Goal: Transaction & Acquisition: Download file/media

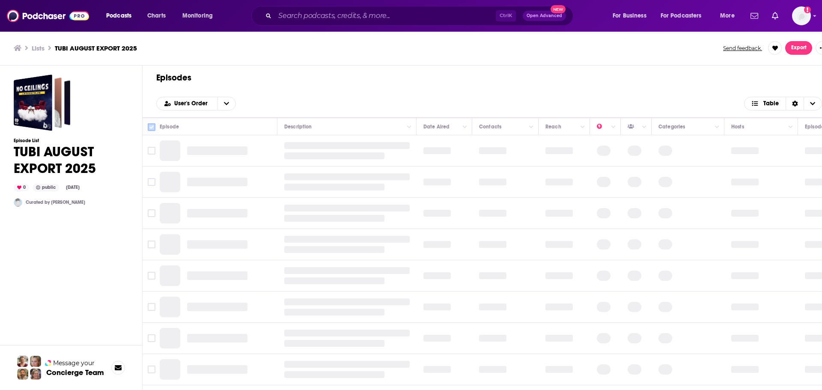
click at [154, 123] on input "Toggle select all" at bounding box center [152, 127] width 8 height 8
checkbox input "true"
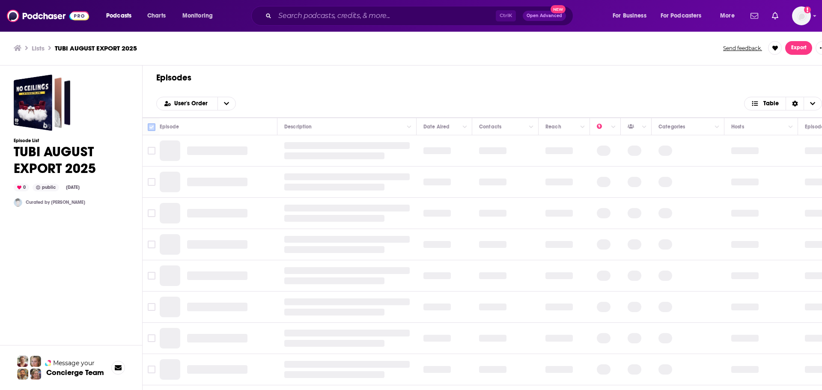
checkbox input "true"
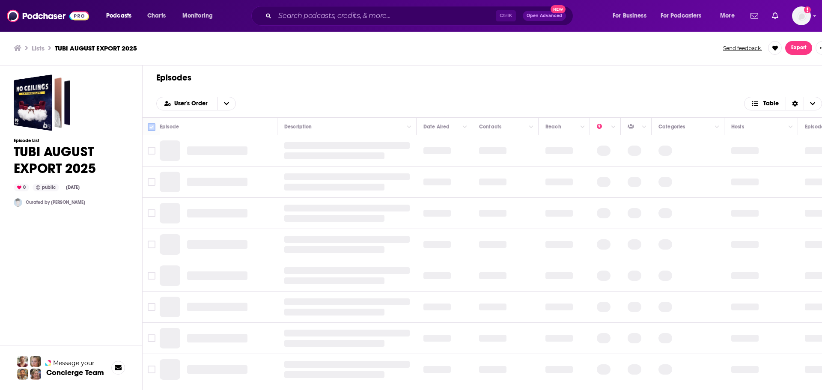
checkbox input "true"
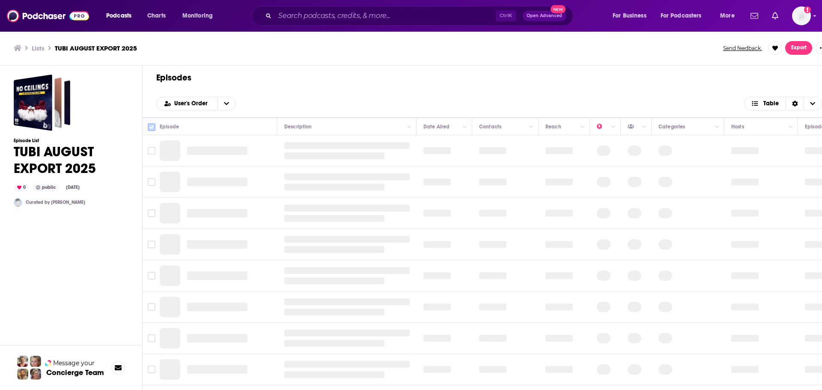
checkbox input "true"
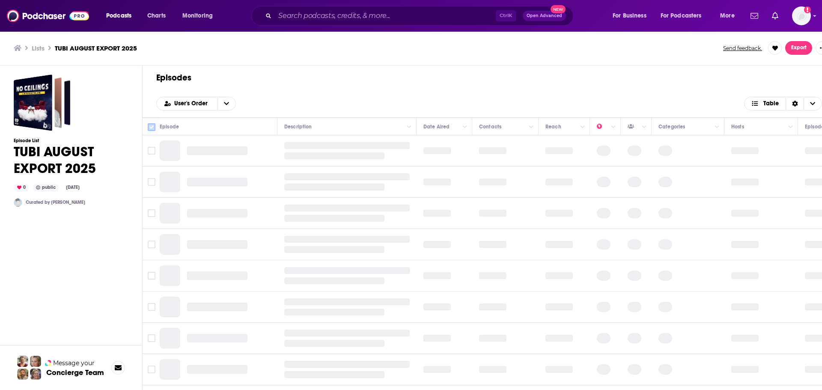
checkbox input "true"
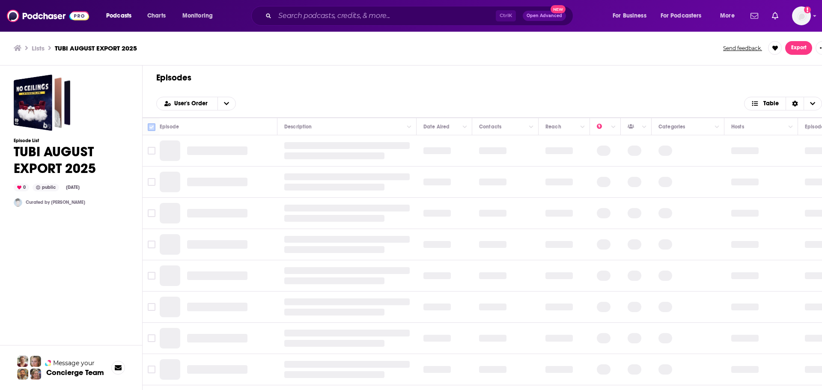
checkbox input "true"
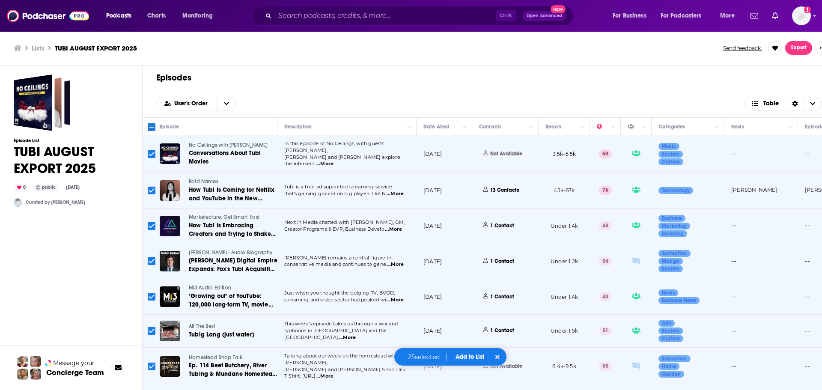
click at [154, 131] on input "Toggle select all" at bounding box center [152, 127] width 8 height 8
checkbox input "true"
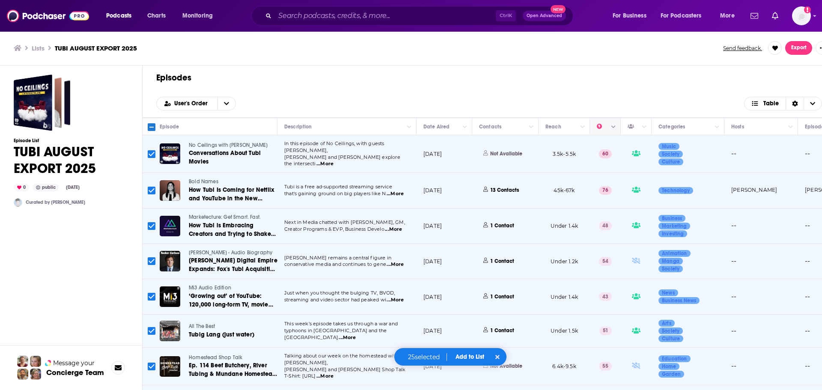
checkbox input "true"
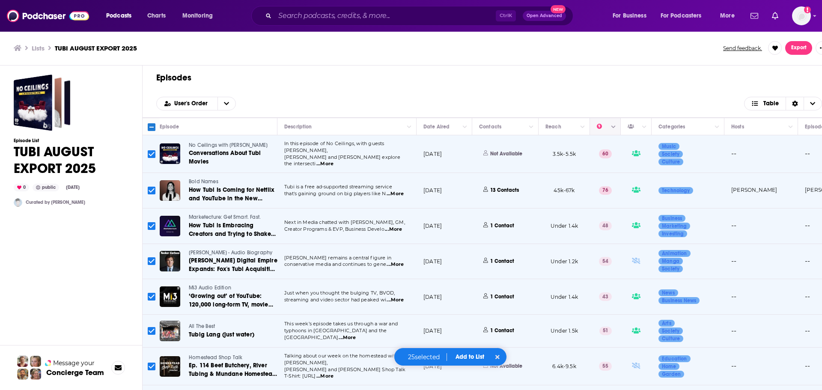
checkbox input "true"
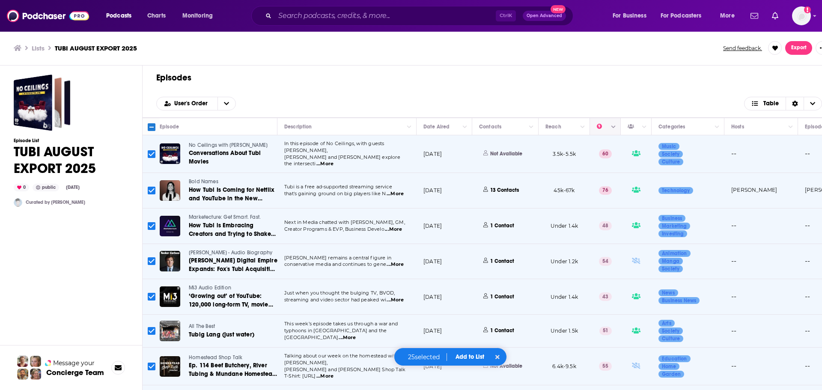
checkbox input "true"
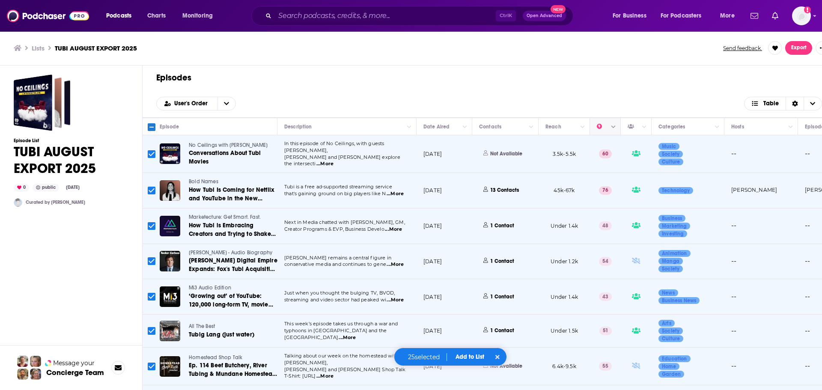
checkbox input "true"
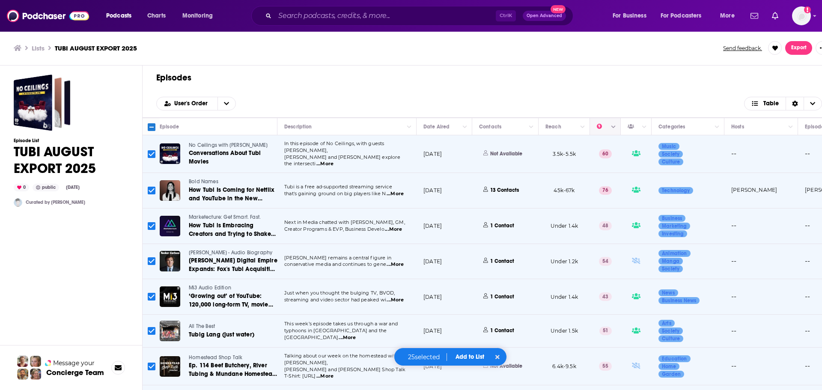
checkbox input "true"
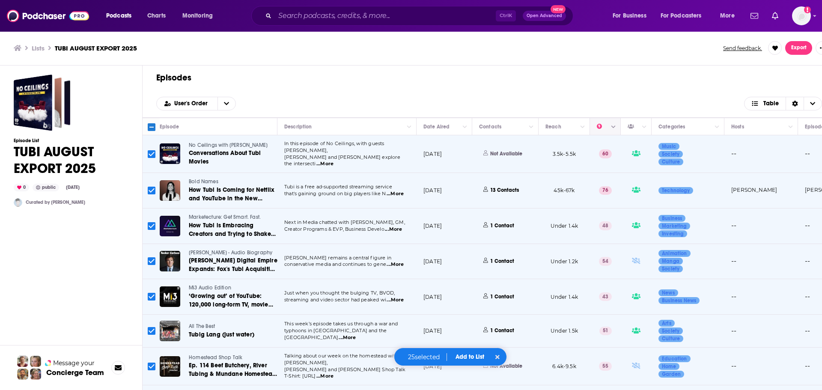
checkbox input "true"
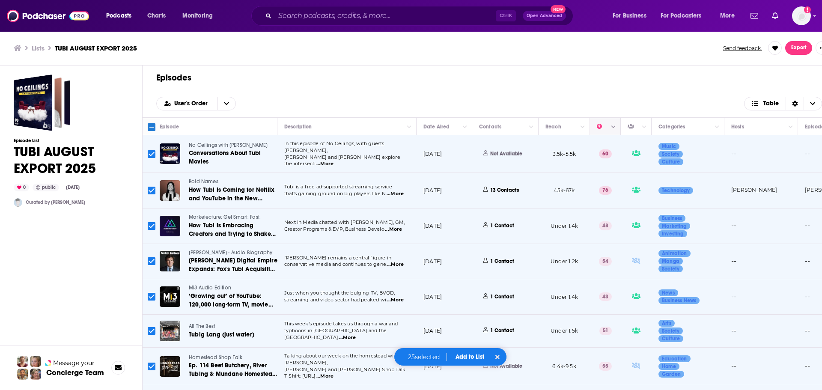
checkbox input "true"
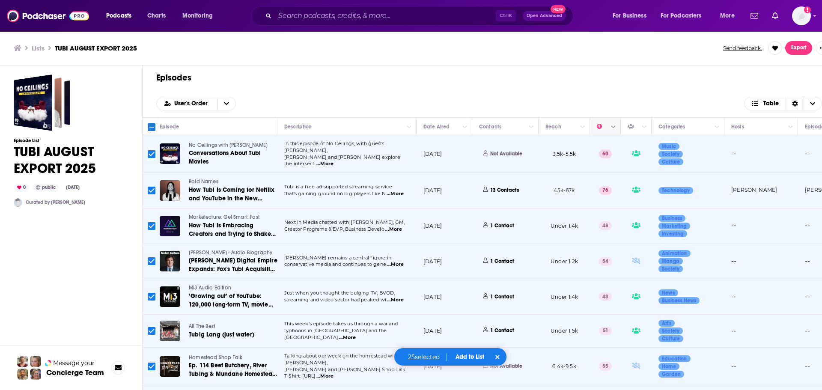
checkbox input "true"
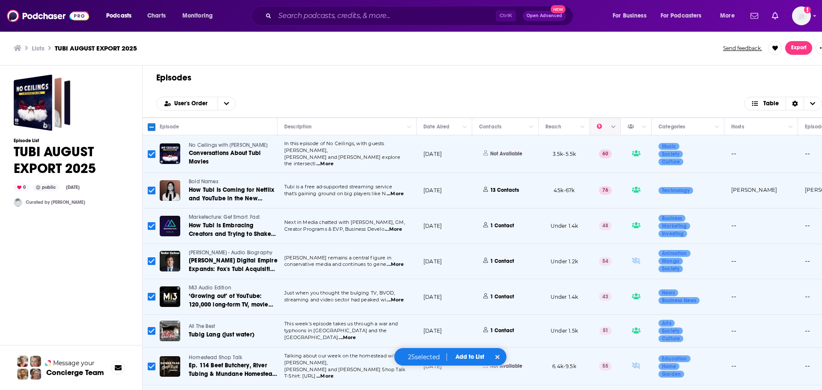
checkbox input "true"
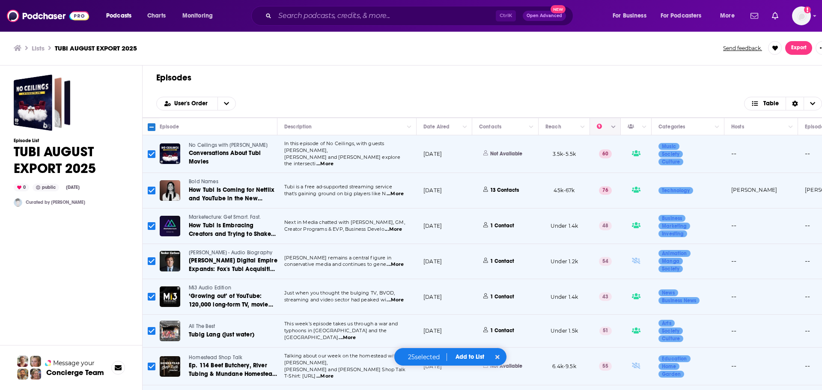
checkbox input "true"
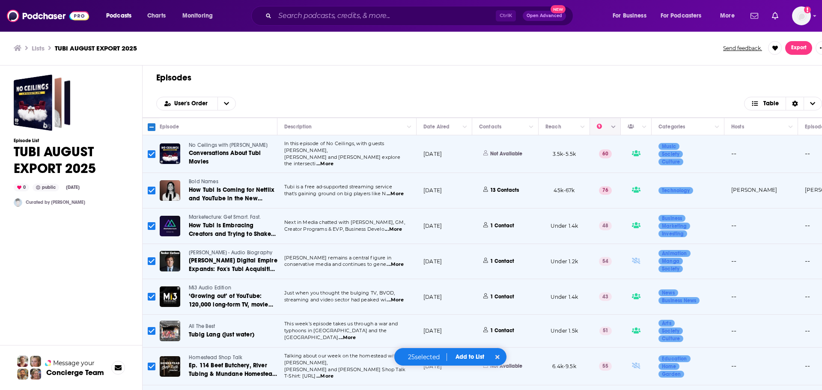
checkbox input "true"
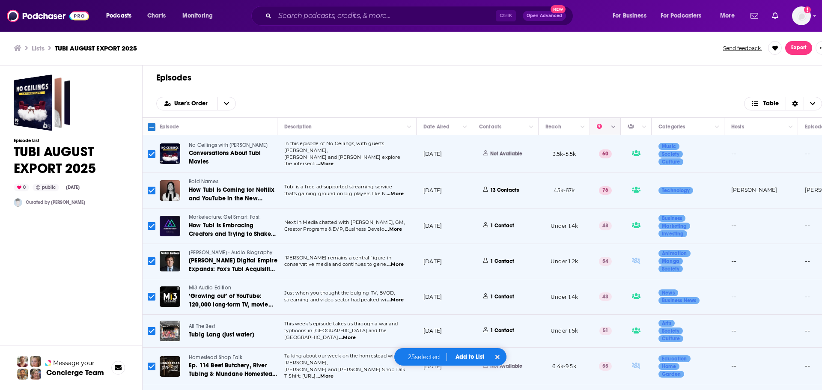
checkbox input "true"
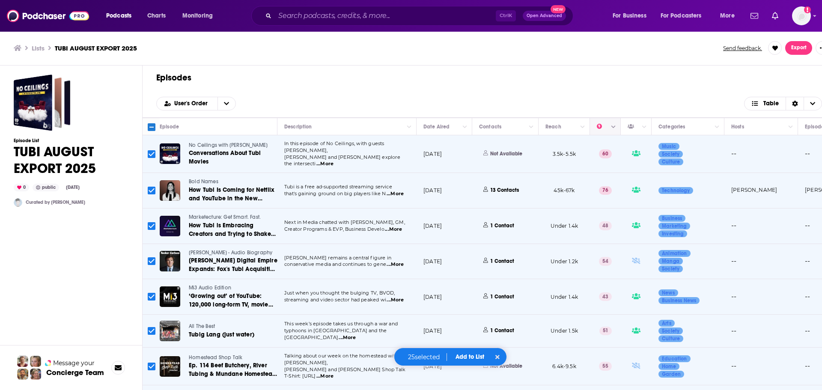
checkbox input "true"
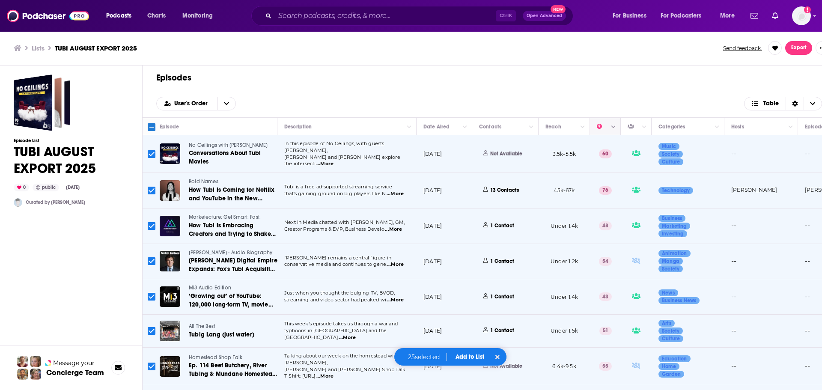
checkbox input "true"
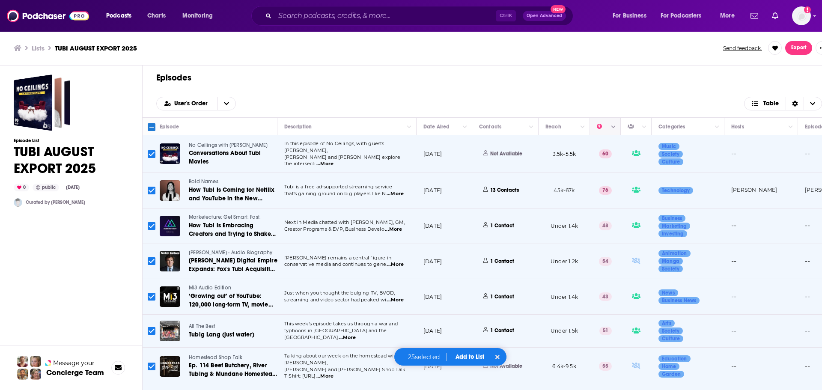
checkbox input "true"
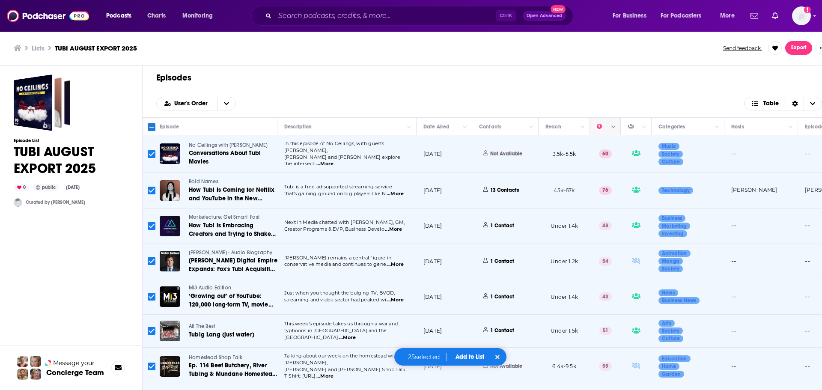
checkbox input "true"
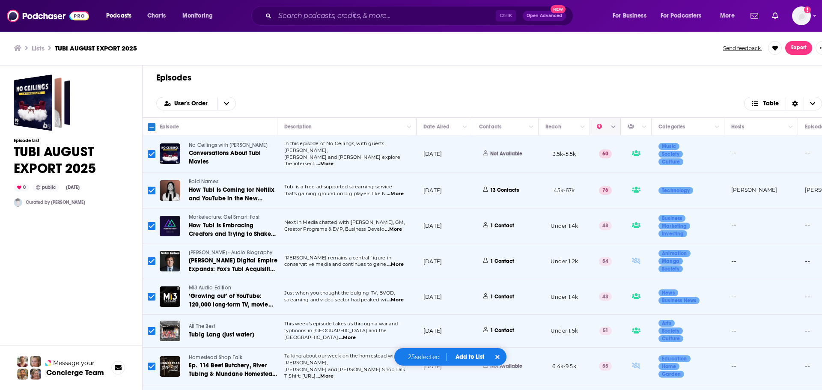
checkbox input "true"
click at [150, 127] on input "Toggle select all" at bounding box center [152, 127] width 8 height 8
checkbox input "false"
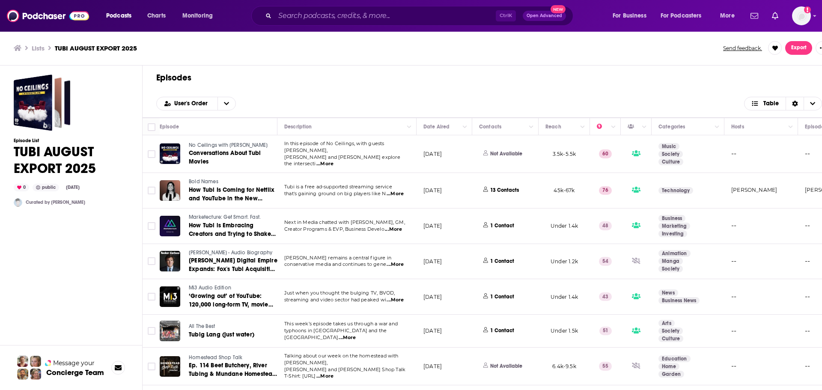
checkbox input "false"
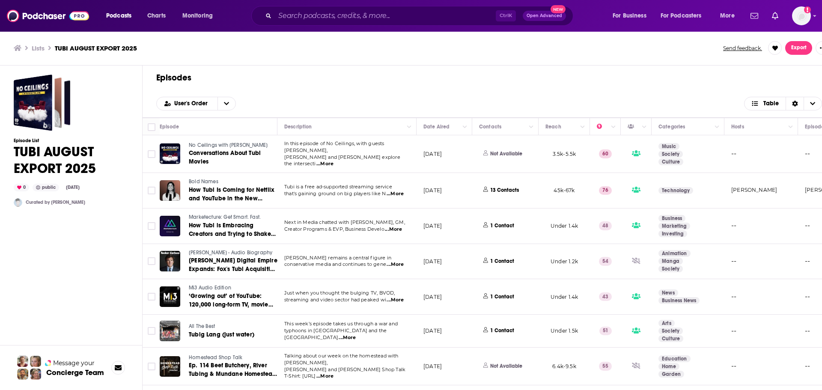
checkbox input "false"
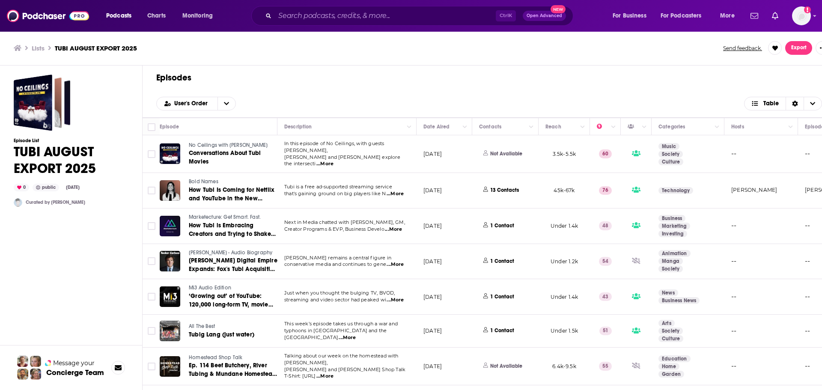
checkbox input "false"
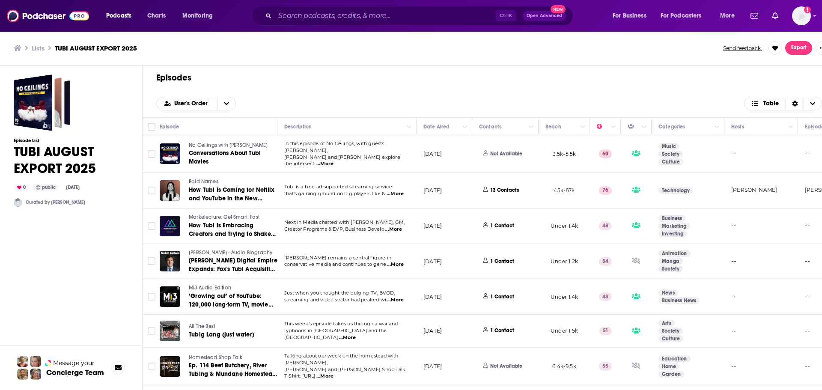
checkbox input "false"
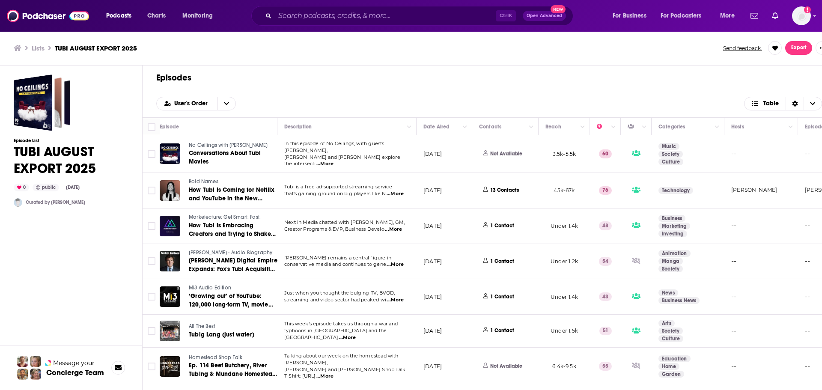
checkbox input "false"
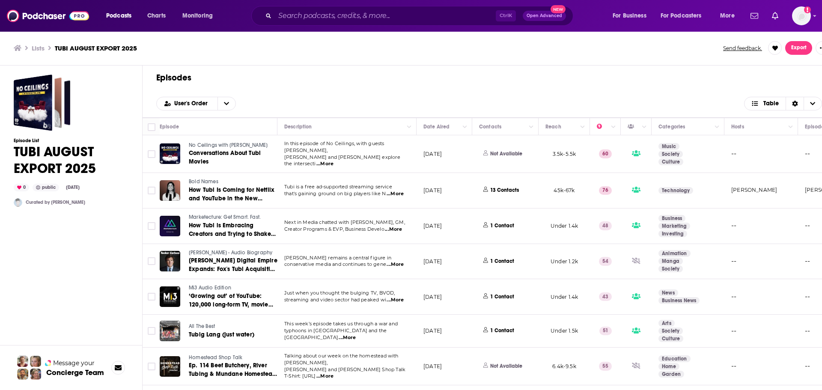
checkbox input "false"
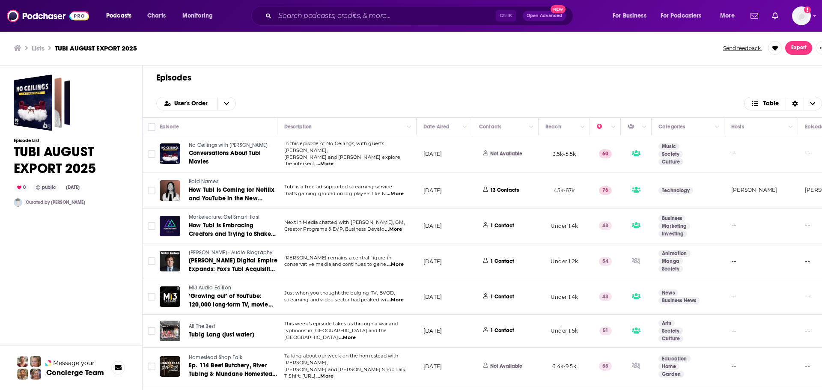
checkbox input "false"
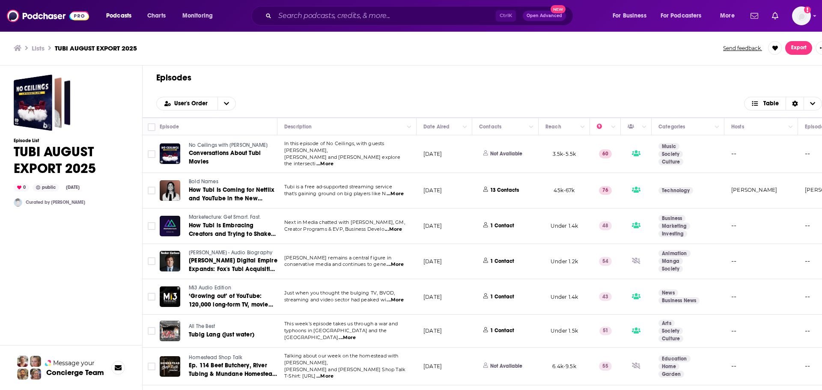
checkbox input "false"
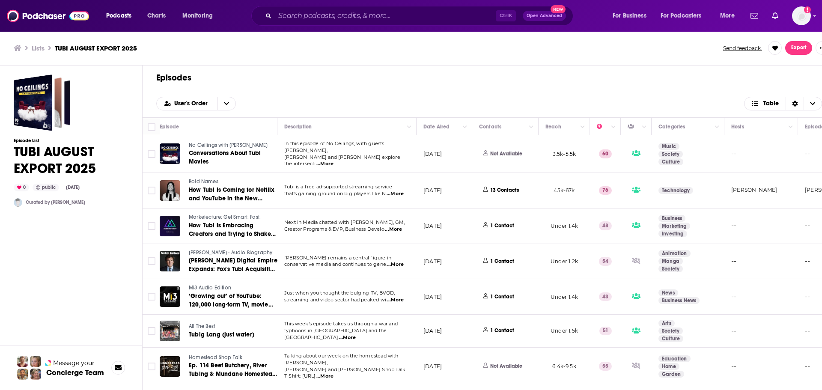
checkbox input "false"
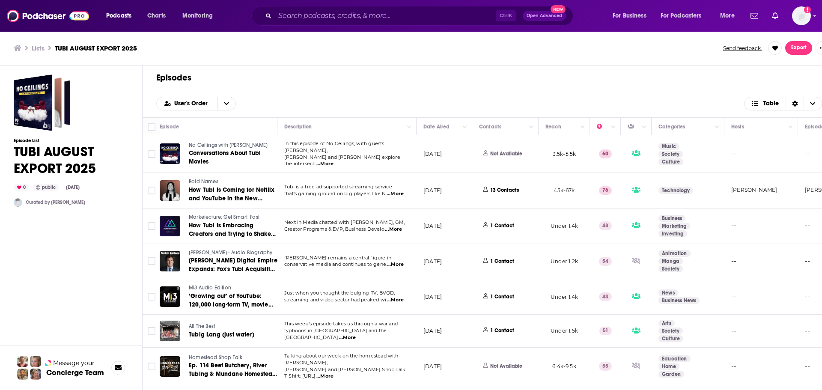
checkbox input "false"
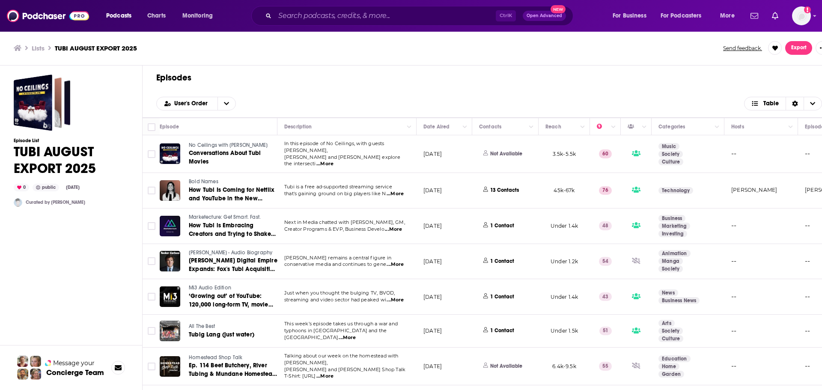
checkbox input "false"
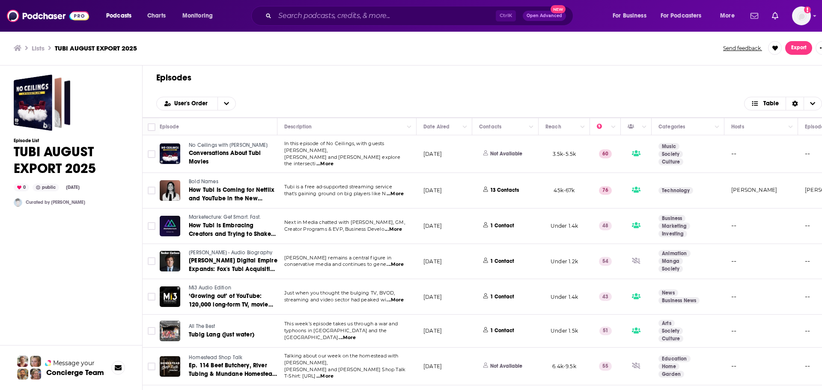
checkbox input "false"
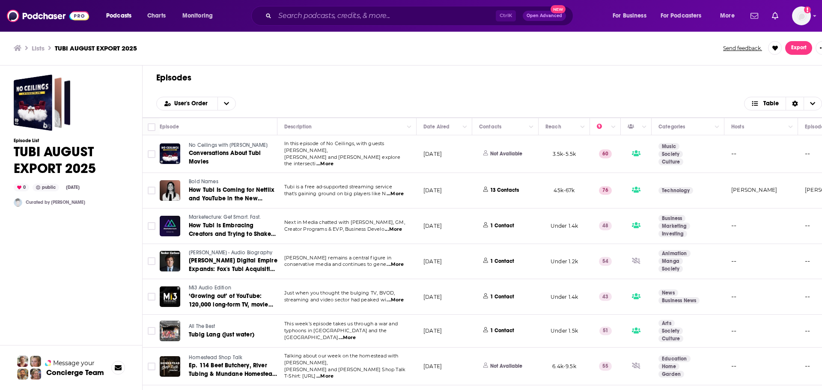
checkbox input "false"
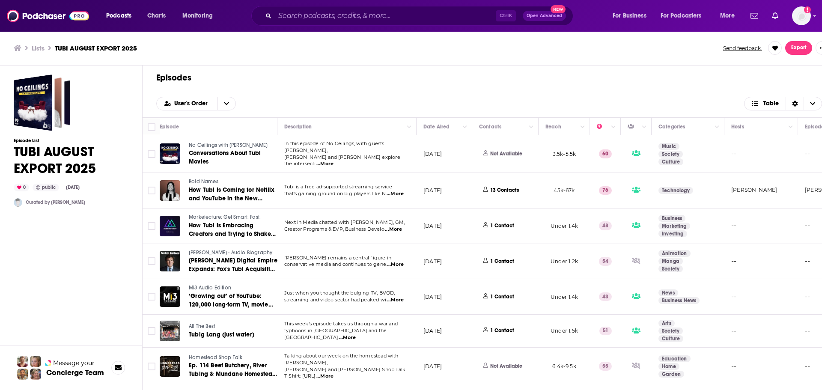
checkbox input "false"
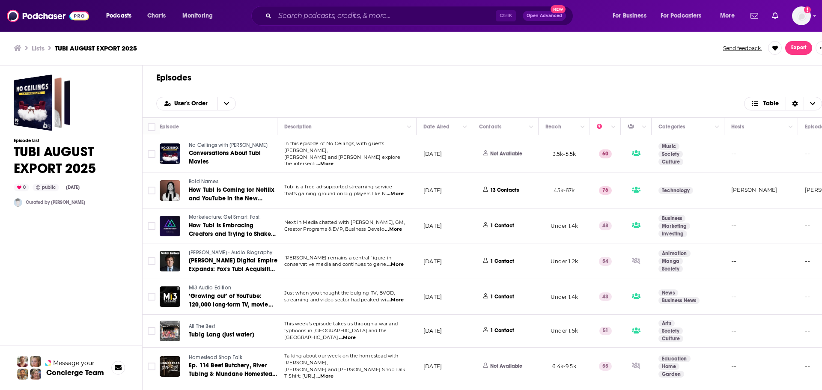
checkbox input "false"
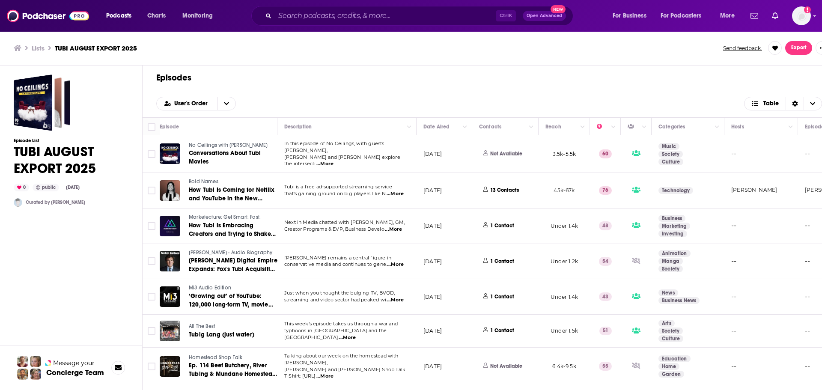
checkbox input "false"
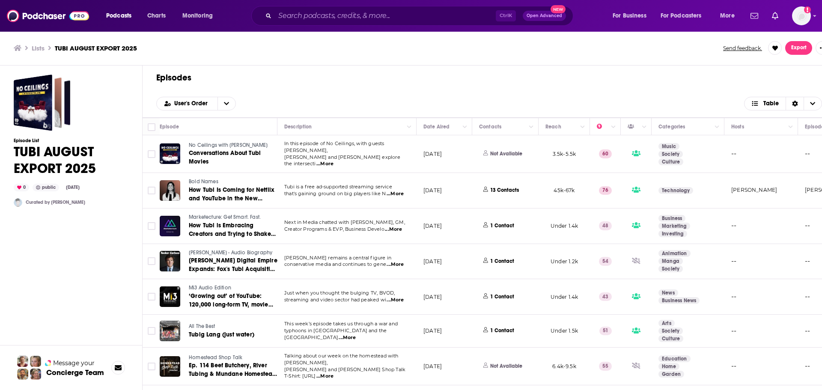
checkbox input "false"
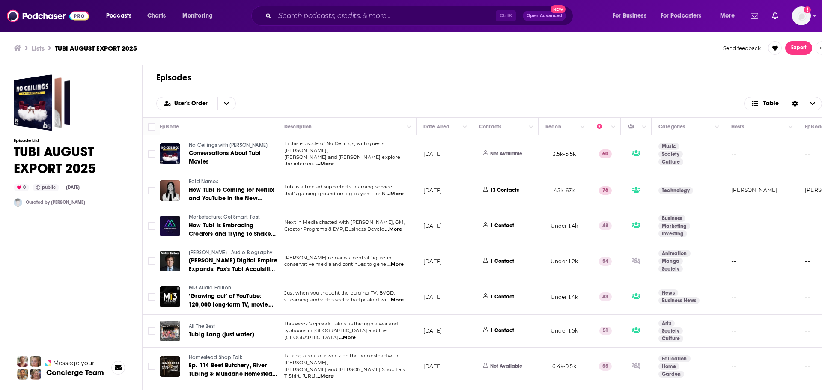
checkbox input "false"
click at [806, 102] on span "Choose View" at bounding box center [812, 103] width 18 height 13
click at [793, 103] on icon "Sort Direction" at bounding box center [795, 104] width 6 height 6
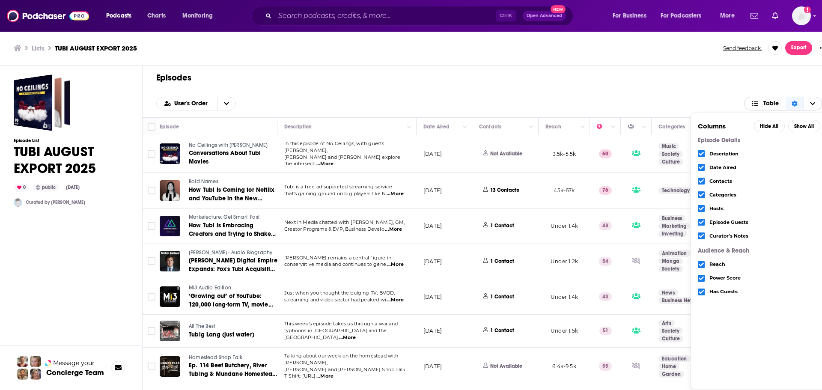
click at [793, 103] on icon "Sort Direction" at bounding box center [795, 104] width 6 height 6
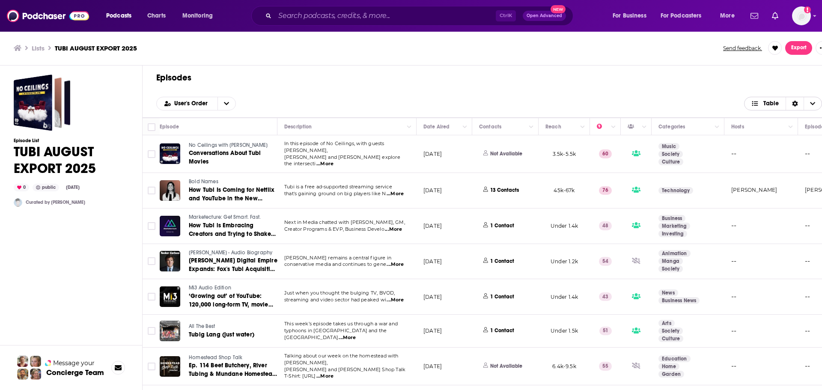
click at [772, 105] on span "Table" at bounding box center [770, 104] width 15 height 6
click at [758, 80] on h1 "Episodes" at bounding box center [488, 77] width 665 height 11
click at [153, 128] on input "Toggle select all" at bounding box center [152, 127] width 8 height 8
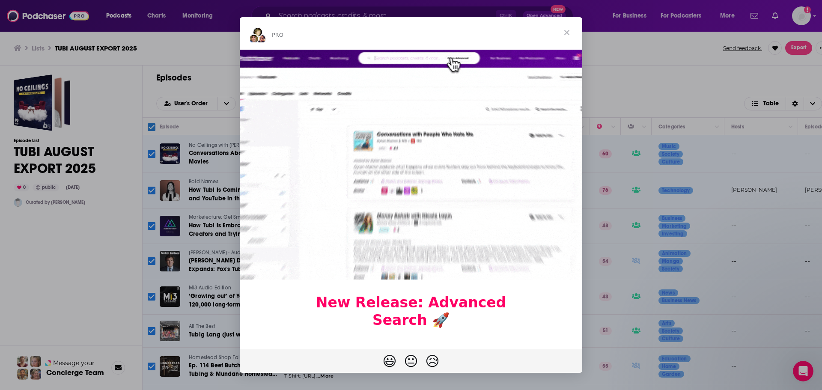
click at [569, 32] on span "Close" at bounding box center [566, 32] width 31 height 31
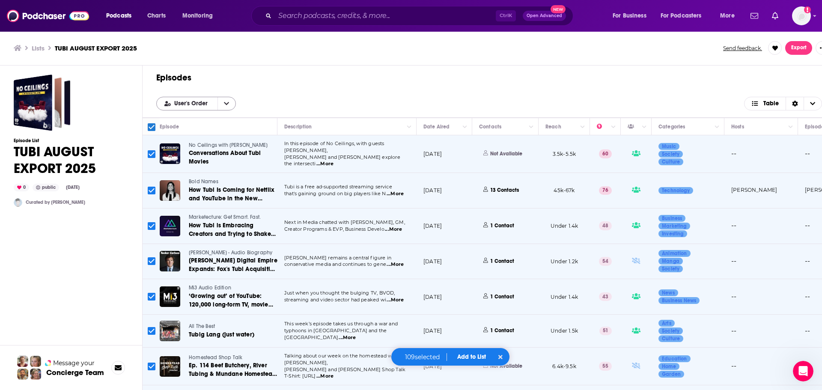
click at [225, 107] on button "open menu" at bounding box center [226, 103] width 18 height 13
click at [261, 92] on div "Episodes User's Order User's Order Table" at bounding box center [489, 91] width 693 height 52
click at [812, 103] on icon "Choose View" at bounding box center [812, 104] width 5 height 6
click at [812, 103] on icon "Choose View" at bounding box center [812, 103] width 5 height 3
drag, startPoint x: 352, startPoint y: 173, endPoint x: 364, endPoint y: 99, distance: 74.5
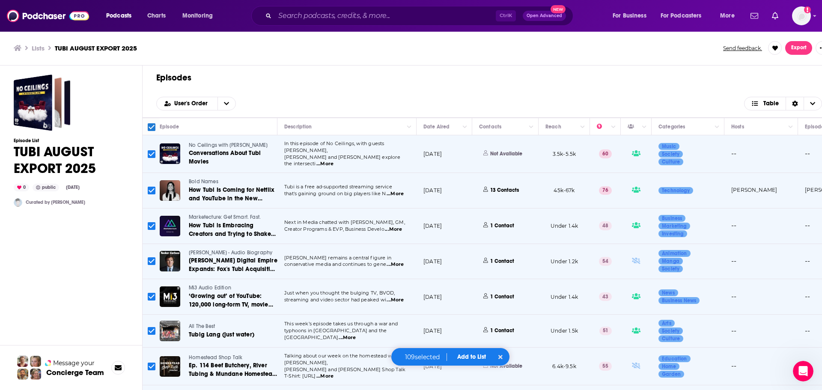
click at [364, 99] on div "User's Order Table" at bounding box center [488, 104] width 665 height 14
click at [798, 48] on span "Export" at bounding box center [798, 48] width 15 height 6
click at [802, 68] on button "Export Episodes" at bounding box center [791, 67] width 51 height 16
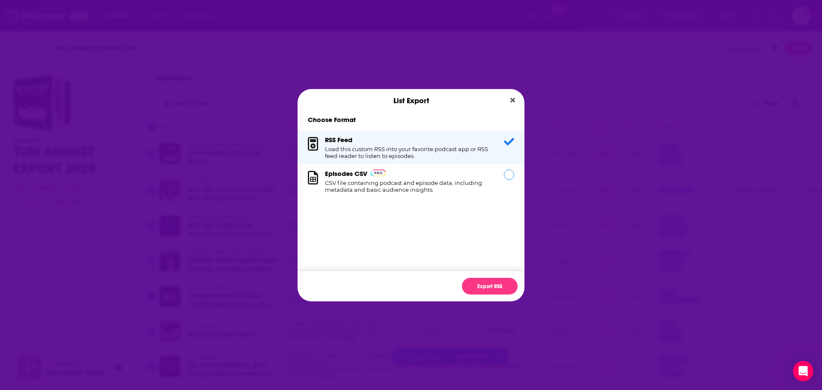
click at [455, 173] on div "Episodes CSV CSV file containing podcast and episode data, including metadata a…" at bounding box center [409, 181] width 169 height 24
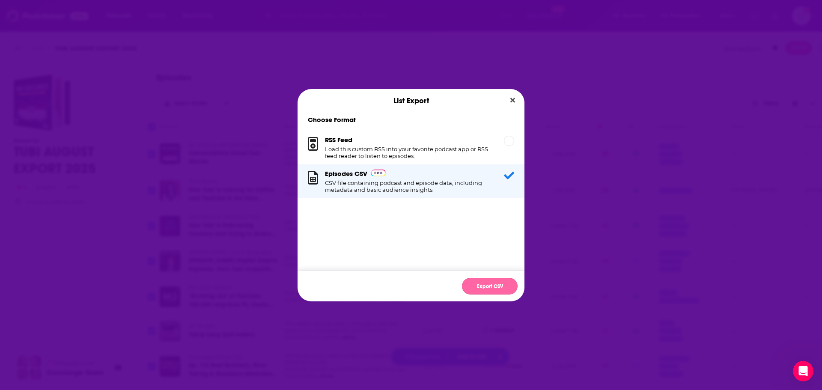
click at [485, 288] on button "Export CSV" at bounding box center [490, 286] width 56 height 17
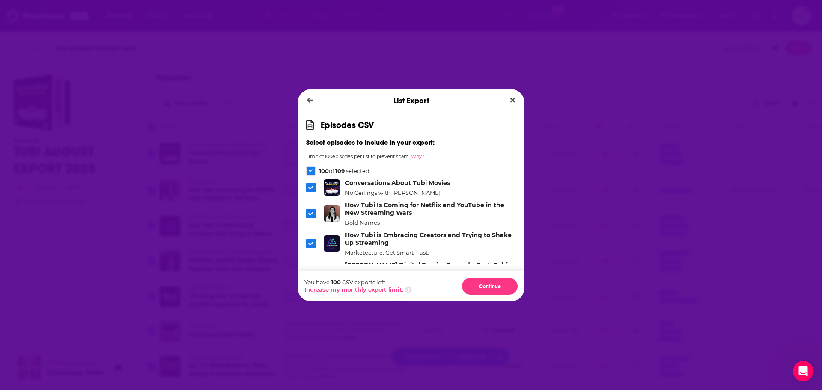
click at [405, 289] on icon "Dialog" at bounding box center [408, 289] width 7 height 7
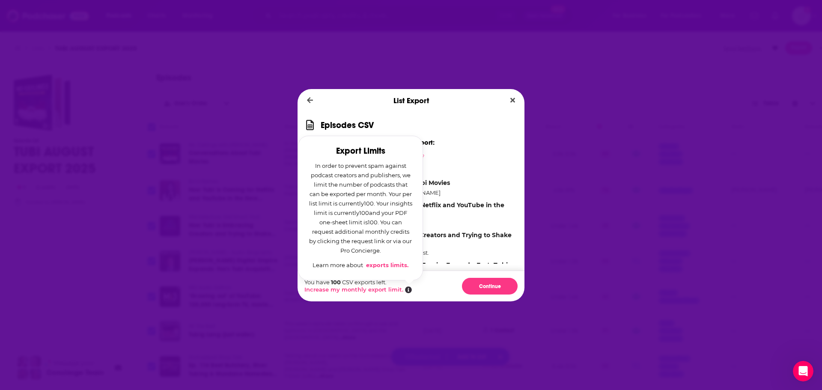
click at [405, 289] on icon "Dialog" at bounding box center [408, 289] width 7 height 7
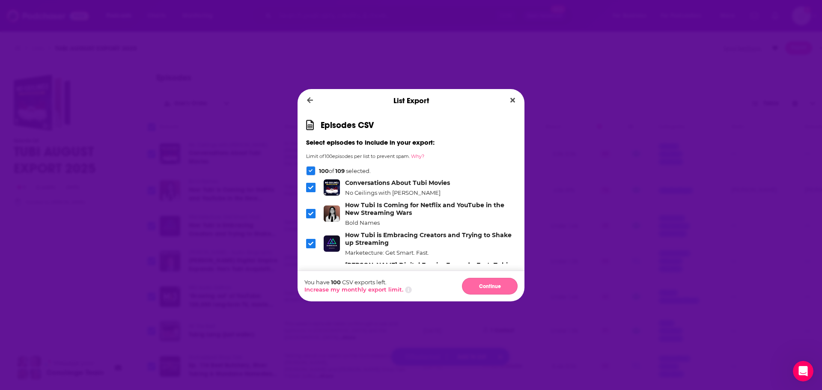
click at [481, 288] on button "Continue" at bounding box center [490, 286] width 56 height 17
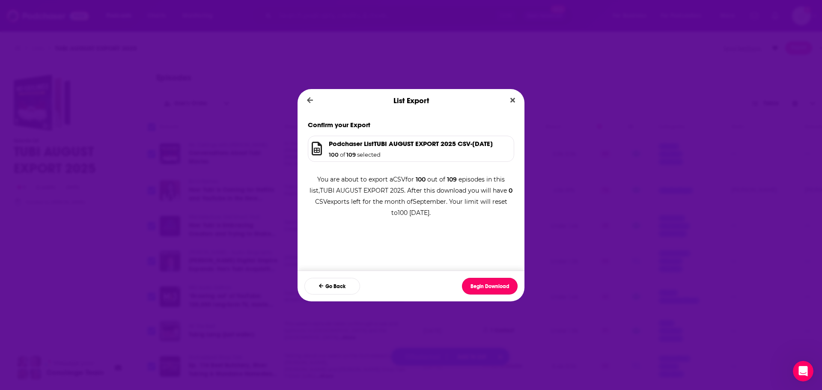
click at [481, 288] on button "Begin Download" at bounding box center [490, 286] width 56 height 17
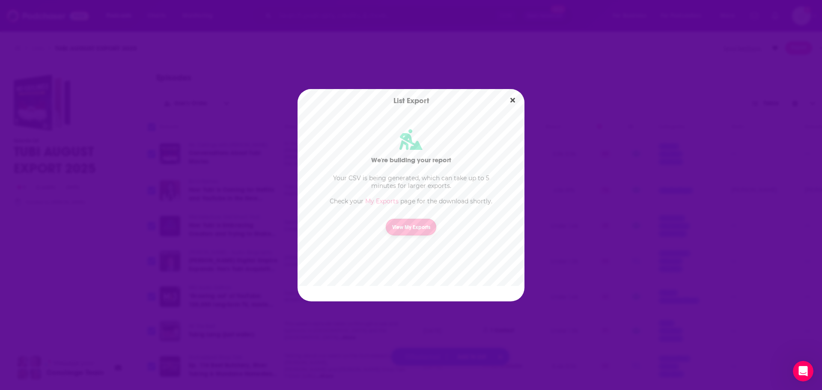
click at [425, 229] on link "View My Exports" at bounding box center [411, 227] width 50 height 17
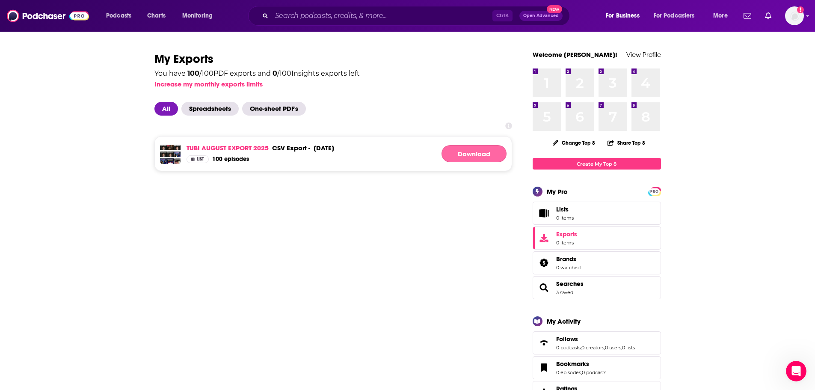
click at [465, 160] on link "Download" at bounding box center [474, 153] width 65 height 17
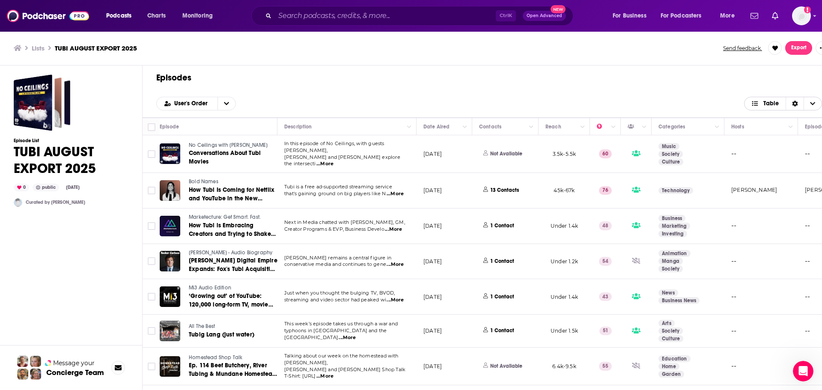
click at [798, 105] on div "Sort Direction" at bounding box center [794, 103] width 18 height 13
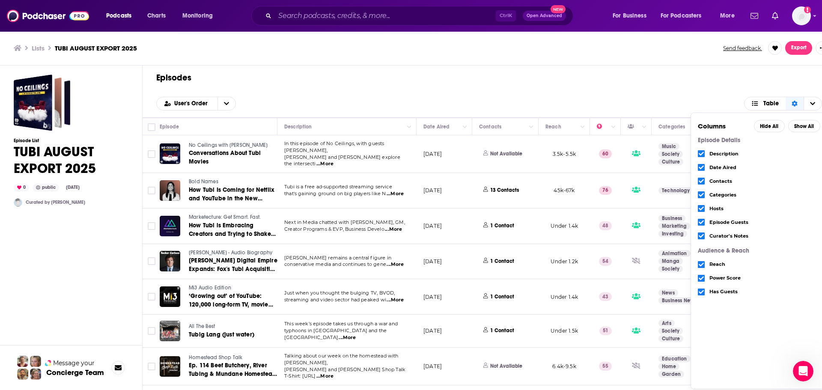
click at [369, 84] on div "Episodes User's Order Table Columns Hide All Show All Episode Details Descripti…" at bounding box center [489, 91] width 693 height 52
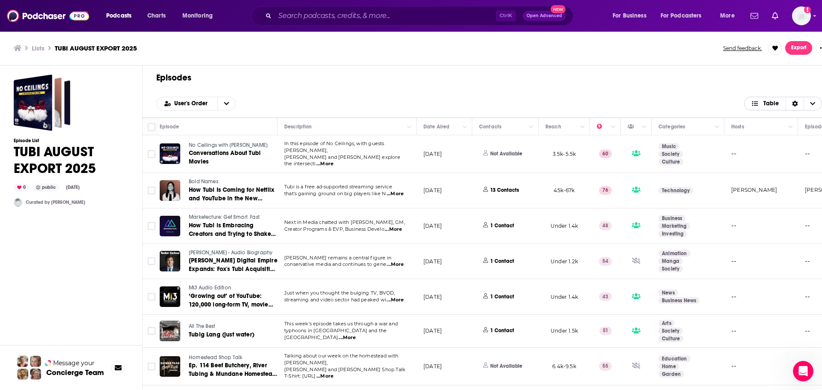
click at [797, 103] on icon "Sort Direction" at bounding box center [795, 104] width 6 height 6
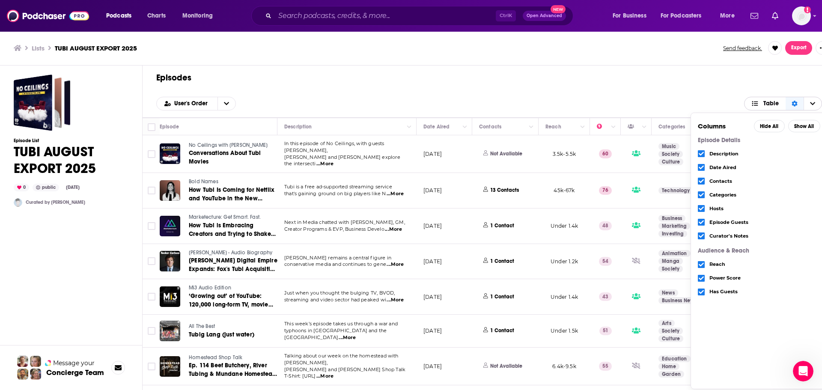
click at [798, 103] on div "Sort Direction" at bounding box center [794, 103] width 18 height 13
click at [815, 99] on span "Choose View" at bounding box center [812, 103] width 18 height 13
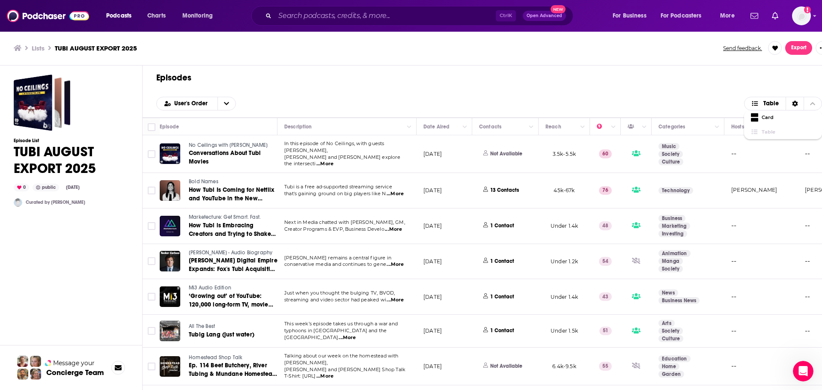
click at [798, 86] on div "Episodes User's Order Table Card Table" at bounding box center [489, 91] width 693 height 52
click at [225, 107] on button "open menu" at bounding box center [226, 103] width 18 height 13
click at [225, 107] on button "close menu" at bounding box center [226, 103] width 18 height 13
click at [280, 86] on div "Episodes User's Order Table" at bounding box center [489, 91] width 693 height 52
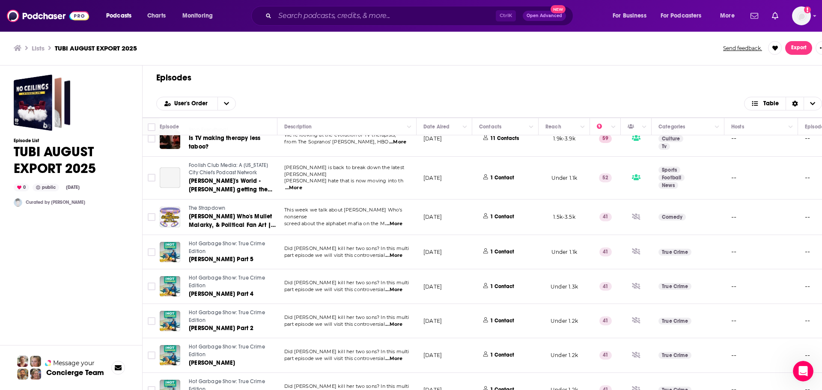
scroll to position [599, 0]
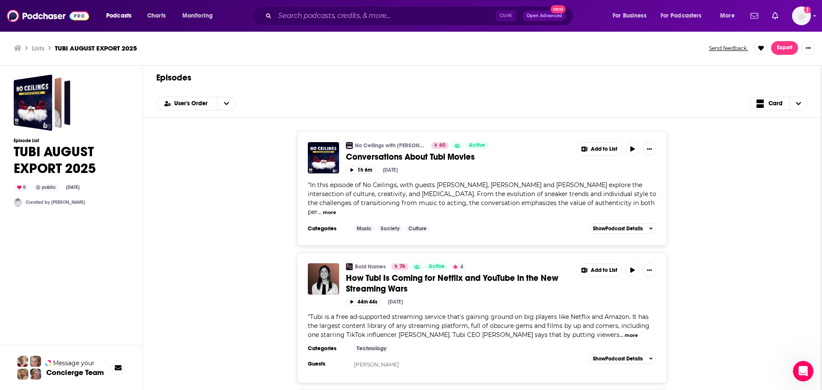
click at [788, 49] on span "Export" at bounding box center [784, 48] width 15 height 6
click at [778, 68] on button "Export Episodes" at bounding box center [771, 67] width 51 height 16
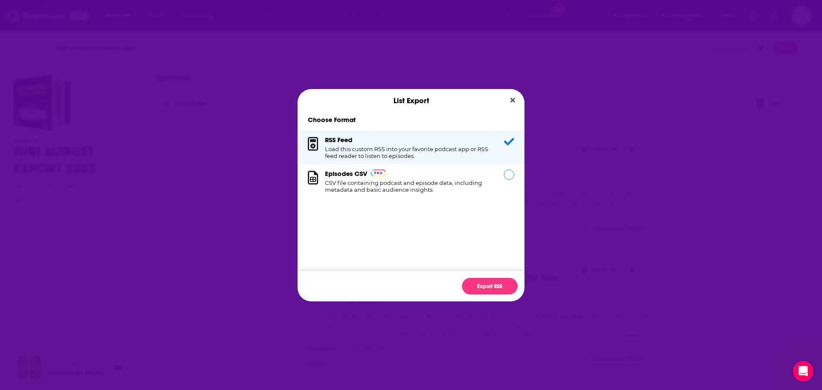
click at [426, 178] on div "Episodes CSV CSV file containing podcast and episode data, including metadata a…" at bounding box center [409, 181] width 169 height 24
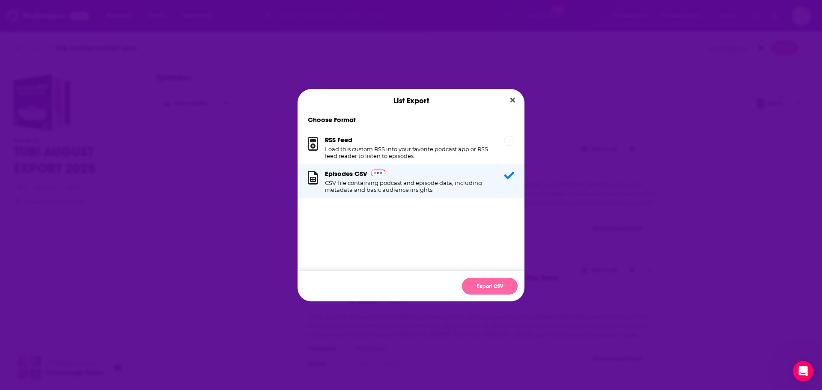
click at [486, 287] on button "Export CSV" at bounding box center [490, 286] width 56 height 17
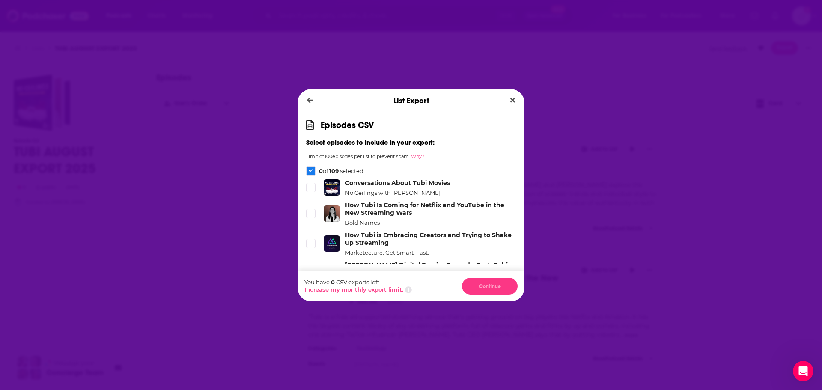
click at [312, 169] on icon "Dialog" at bounding box center [311, 170] width 4 height 3
click at [309, 172] on icon "Dialog" at bounding box center [311, 171] width 4 height 4
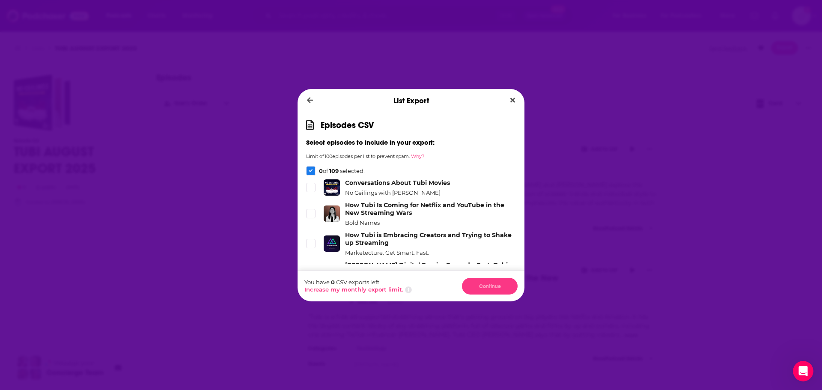
click at [327, 146] on div "Episodes CSV Select episodes to include in your export: Limit of 100 episodes p…" at bounding box center [410, 191] width 227 height 158
click at [311, 187] on icon "Dialog" at bounding box center [310, 187] width 5 height 4
click at [309, 211] on icon "Dialog" at bounding box center [310, 213] width 5 height 5
click at [516, 98] on button "Close" at bounding box center [513, 100] width 12 height 11
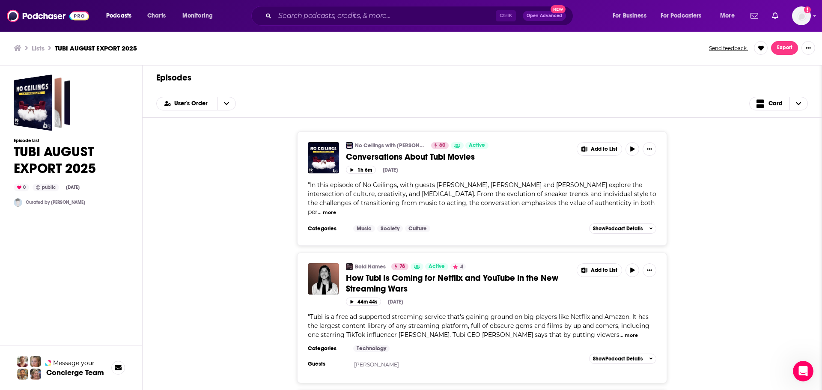
click at [211, 151] on div "No Ceilings with Glasses [PERSON_NAME] 60 Active Conversations About Tubi Movie…" at bounding box center [481, 188] width 651 height 114
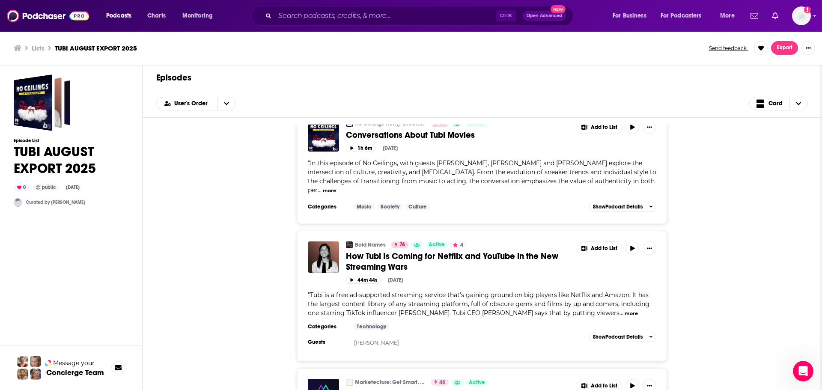
scroll to position [43, 0]
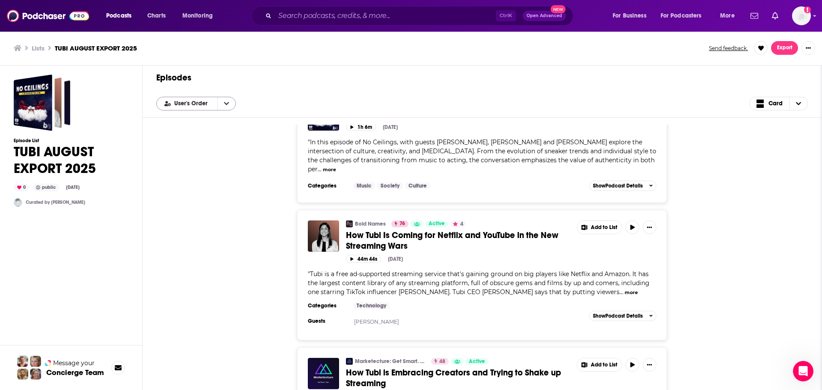
click at [214, 99] on div "User's Order" at bounding box center [196, 104] width 80 height 14
click at [257, 89] on div "Episodes User's Order Card" at bounding box center [482, 91] width 679 height 52
click at [224, 104] on icon "open menu" at bounding box center [226, 104] width 5 height 6
click at [227, 103] on icon "close menu" at bounding box center [226, 104] width 5 height 6
click at [778, 102] on span "Card" at bounding box center [775, 104] width 14 height 6
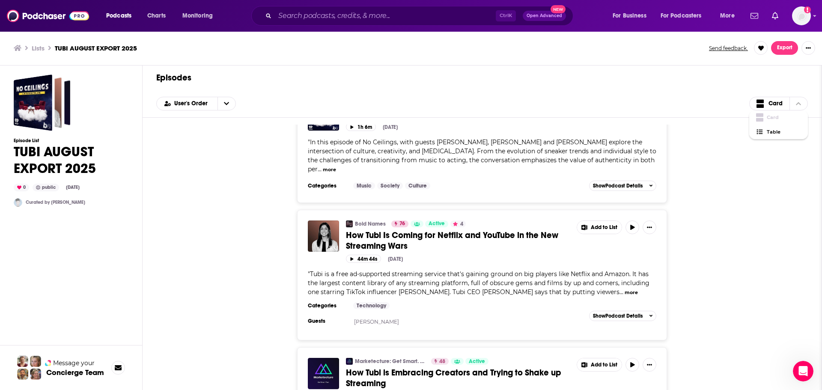
click at [813, 98] on div "Episodes User's Order Card Card Table" at bounding box center [482, 91] width 679 height 52
click at [811, 42] on div at bounding box center [808, 48] width 14 height 14
click at [812, 48] on button "Show More Button" at bounding box center [808, 48] width 14 height 14
click at [674, 76] on h1 "Episodes" at bounding box center [481, 77] width 651 height 11
click at [802, 104] on span "Choose View" at bounding box center [798, 103] width 18 height 13
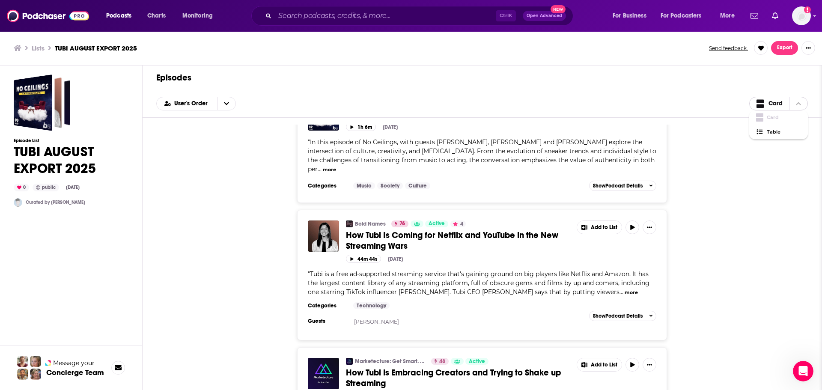
click at [802, 104] on span "Choose View" at bounding box center [798, 103] width 18 height 13
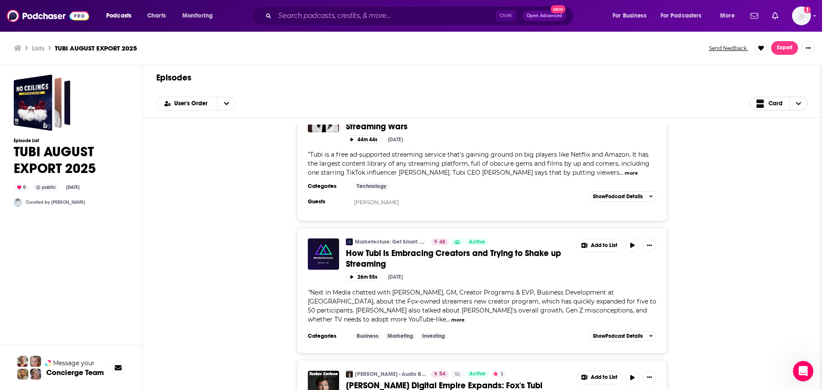
scroll to position [0, 0]
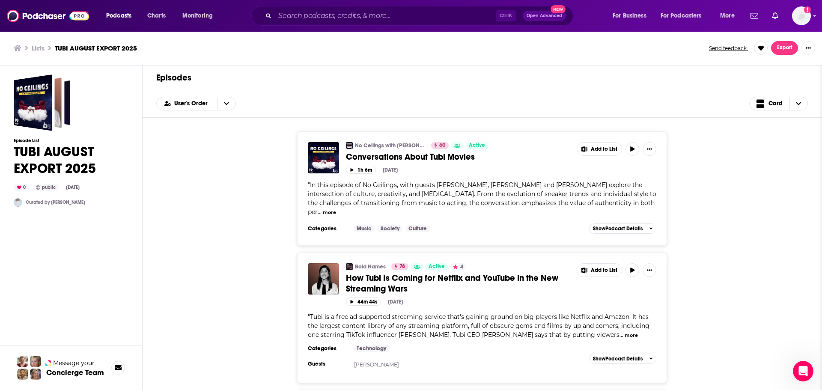
click at [791, 42] on button "Export" at bounding box center [784, 48] width 27 height 14
click at [781, 77] on button "Export Podcasts" at bounding box center [771, 83] width 51 height 16
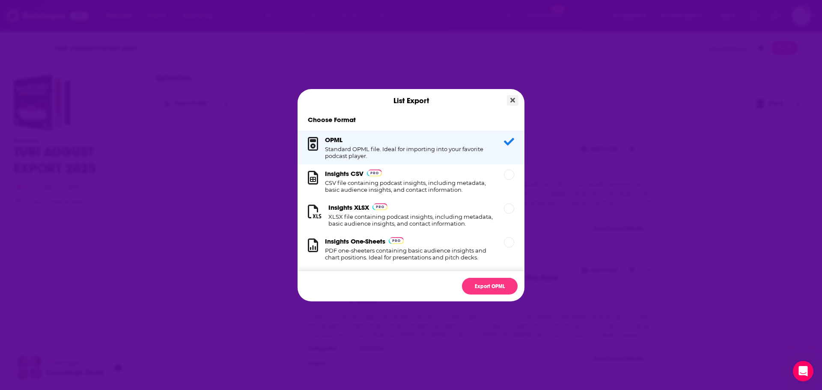
click at [513, 103] on icon "Close" at bounding box center [512, 100] width 5 height 7
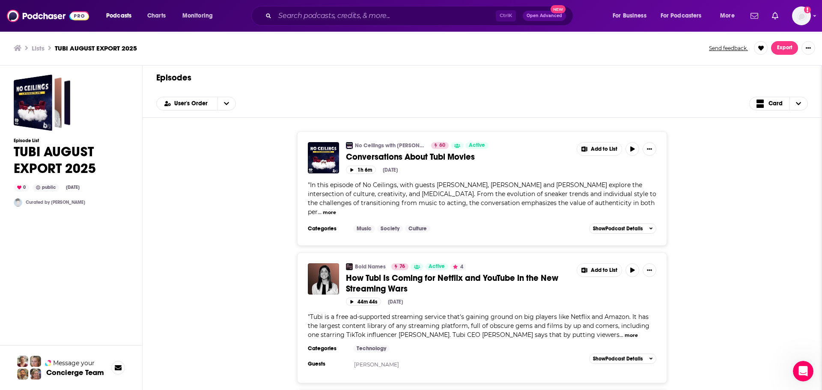
click at [793, 51] on button "Export" at bounding box center [784, 48] width 27 height 14
click at [768, 68] on button "Export Episodes" at bounding box center [771, 67] width 51 height 16
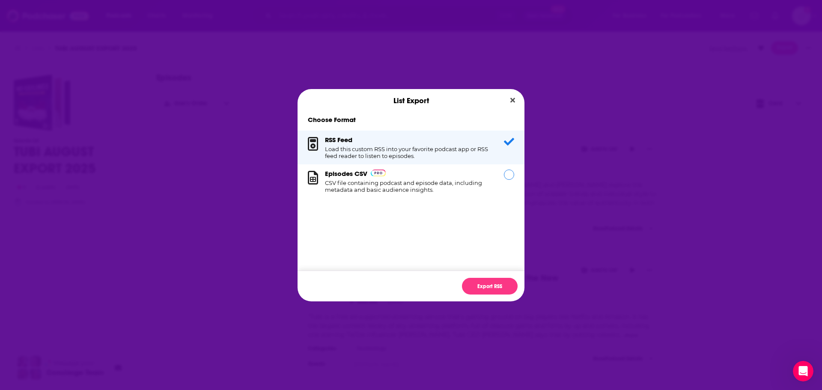
click at [469, 196] on div "Episodes CSV CSV file containing podcast and episode data, including metadata a…" at bounding box center [410, 181] width 227 height 34
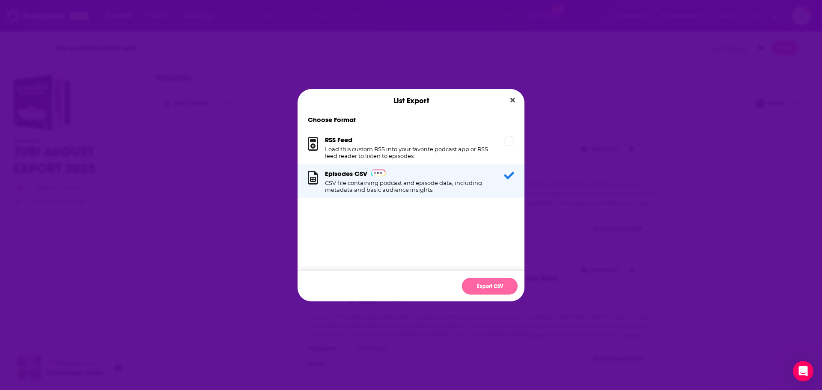
click at [488, 282] on button "Export CSV" at bounding box center [490, 286] width 56 height 17
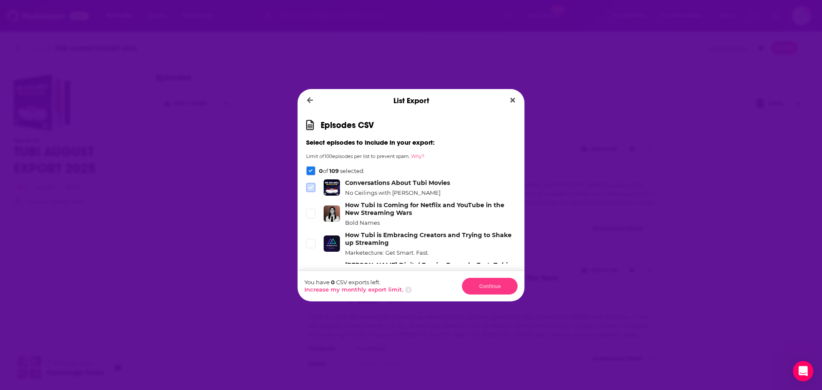
click at [309, 190] on span "Dialog" at bounding box center [311, 188] width 8 height 8
click at [312, 171] on icon "Dialog" at bounding box center [311, 171] width 4 height 4
click at [312, 204] on li "How Tubi Is Coming for Netflix and YouTube in the New Streaming Wars Bold Names" at bounding box center [411, 213] width 210 height 25
click at [309, 173] on div "Dialog" at bounding box center [310, 170] width 9 height 9
click at [312, 172] on icon "Dialog" at bounding box center [311, 171] width 4 height 4
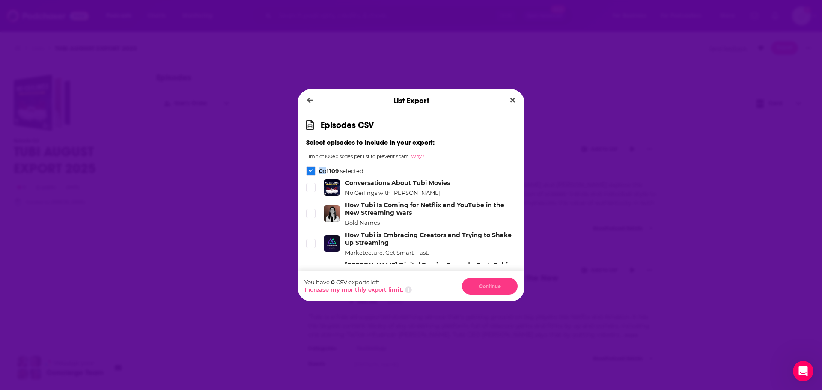
click at [312, 172] on icon "Dialog" at bounding box center [311, 171] width 4 height 4
click at [310, 145] on h3 "Select episodes to include in your export:" at bounding box center [411, 142] width 210 height 8
click at [424, 155] on button "Why?" at bounding box center [417, 156] width 13 height 6
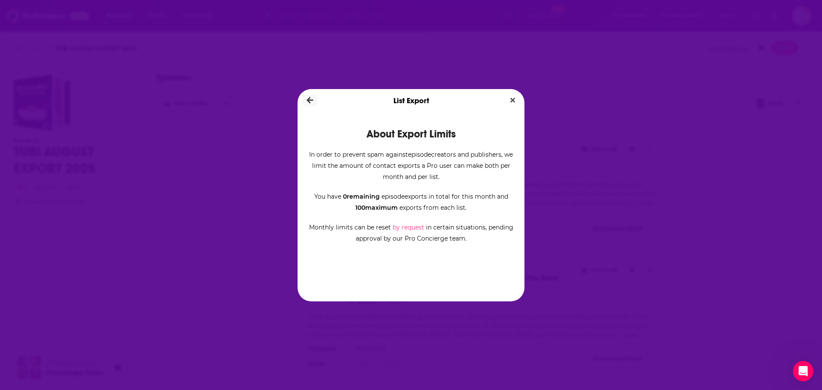
click at [309, 104] on button "Dialog" at bounding box center [310, 101] width 14 height 12
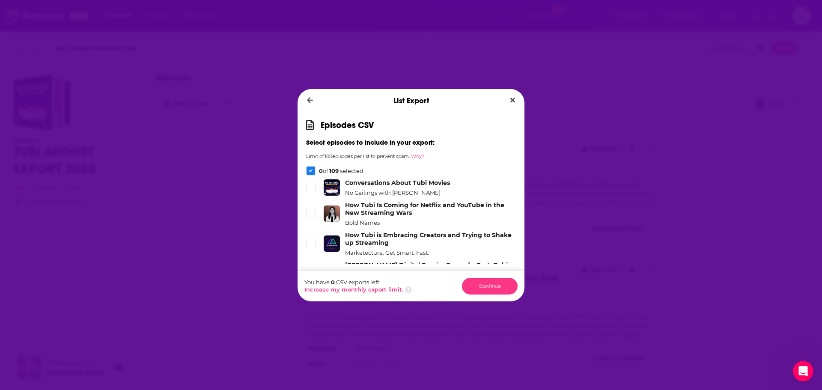
click at [237, 335] on div "List Export Episodes CSV Select episodes to include in your export: Limit of 10…" at bounding box center [411, 195] width 822 height 390
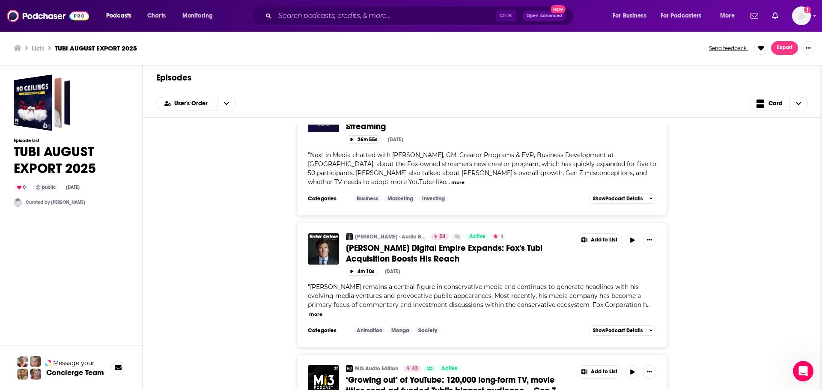
scroll to position [642, 0]
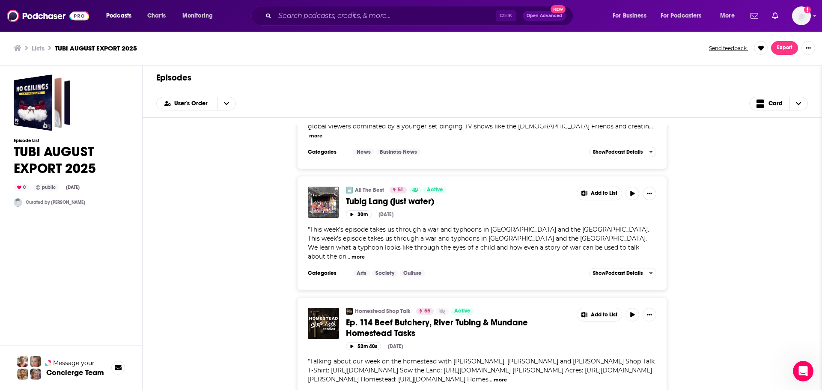
click at [782, 50] on span "Export" at bounding box center [784, 48] width 15 height 6
click at [768, 67] on button "Export Episodes" at bounding box center [771, 67] width 51 height 16
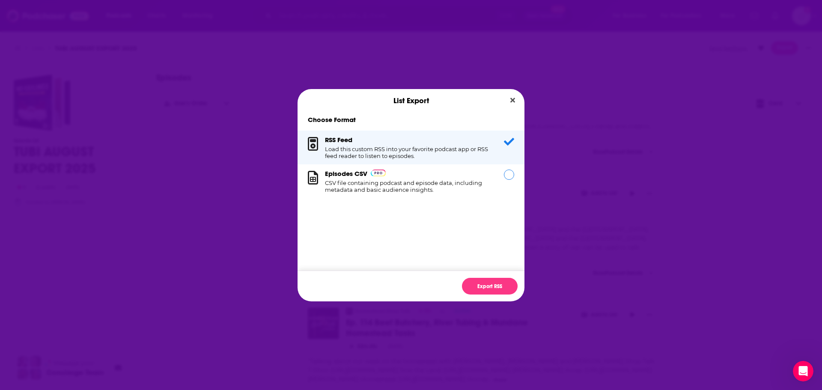
click at [505, 177] on div "Dialog" at bounding box center [509, 174] width 10 height 10
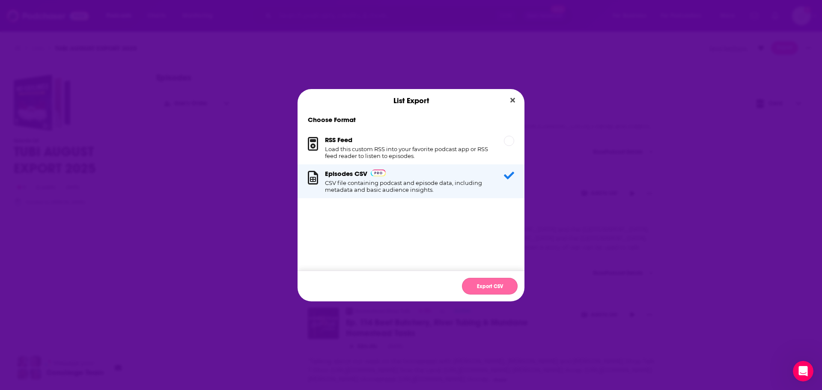
click at [483, 286] on button "Export CSV" at bounding box center [490, 286] width 56 height 17
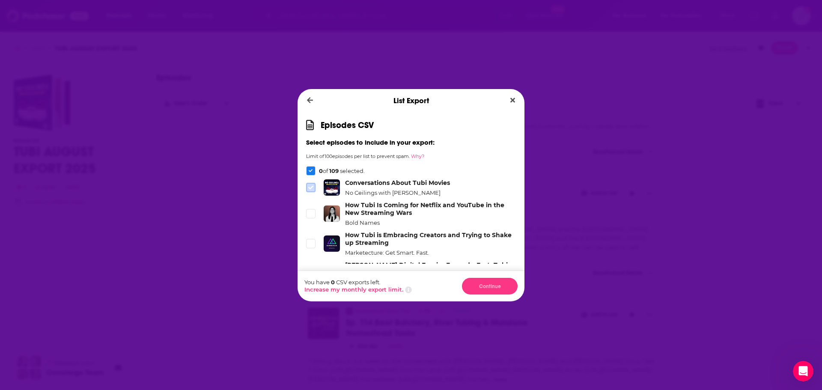
click at [313, 184] on span "Dialog" at bounding box center [311, 188] width 8 height 8
click at [315, 169] on div "Dialog" at bounding box center [310, 170] width 9 height 9
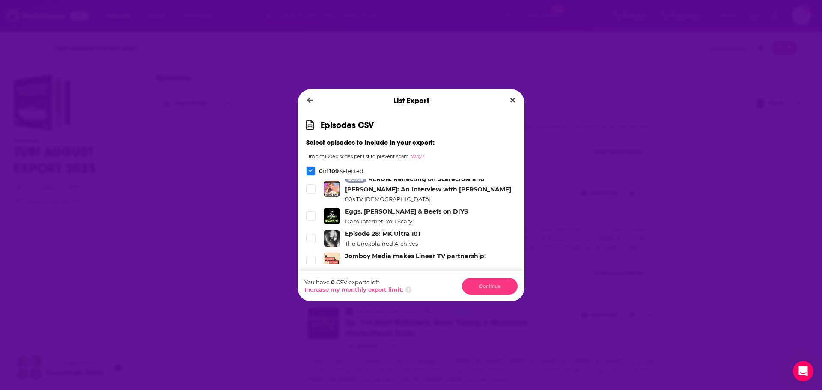
scroll to position [3235, 0]
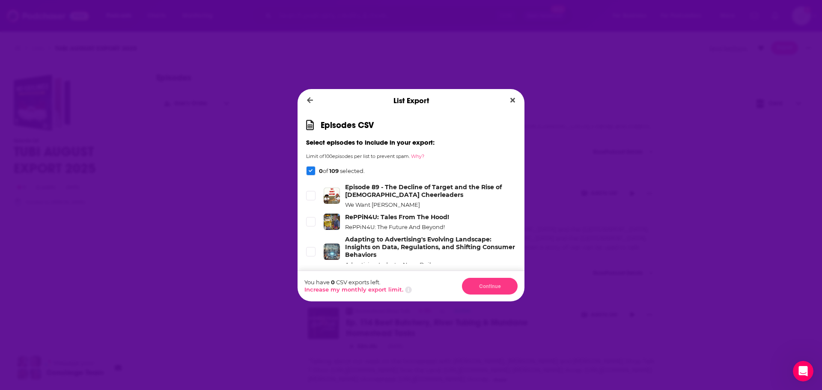
click at [313, 284] on icon "Dialog" at bounding box center [310, 286] width 5 height 5
click at [312, 249] on icon "Dialog" at bounding box center [310, 251] width 5 height 5
click at [310, 176] on div "Episodes CSV Select episodes to include in your export: Limit of 100 episodes p…" at bounding box center [410, 191] width 227 height 158
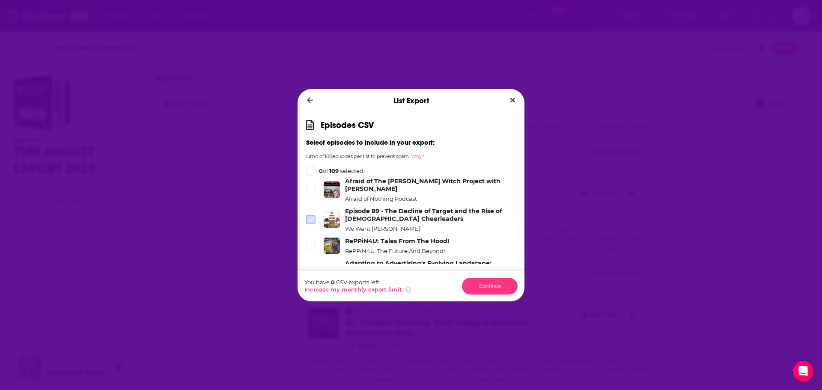
scroll to position [3192, 0]
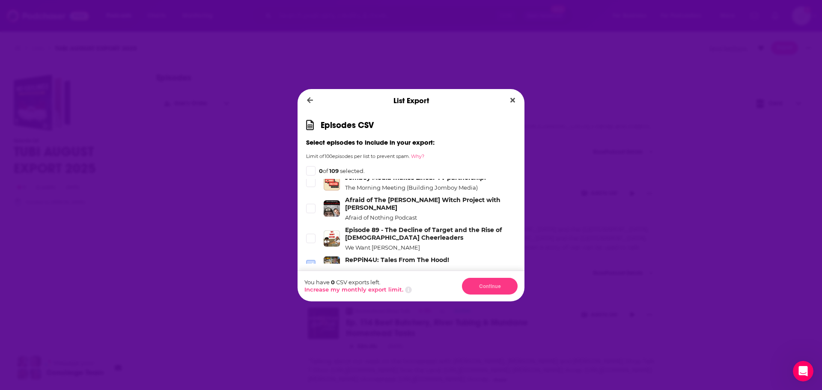
click at [310, 262] on icon "Dialog" at bounding box center [310, 264] width 5 height 5
click at [310, 235] on span "Dialog" at bounding box center [311, 239] width 8 height 8
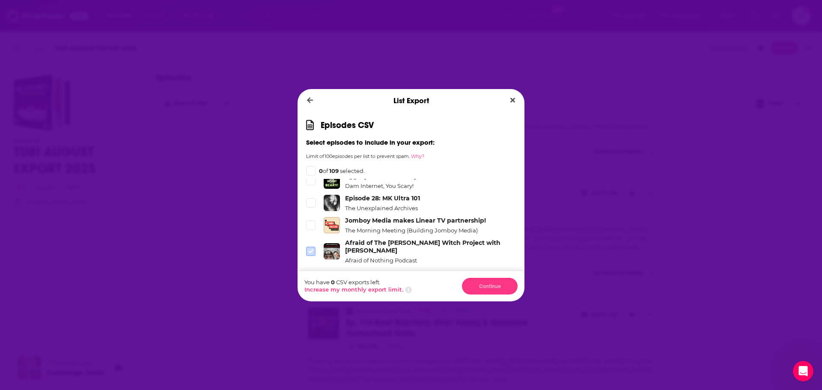
click at [309, 249] on icon "Dialog" at bounding box center [310, 251] width 5 height 4
click at [313, 222] on icon "Dialog" at bounding box center [310, 224] width 5 height 5
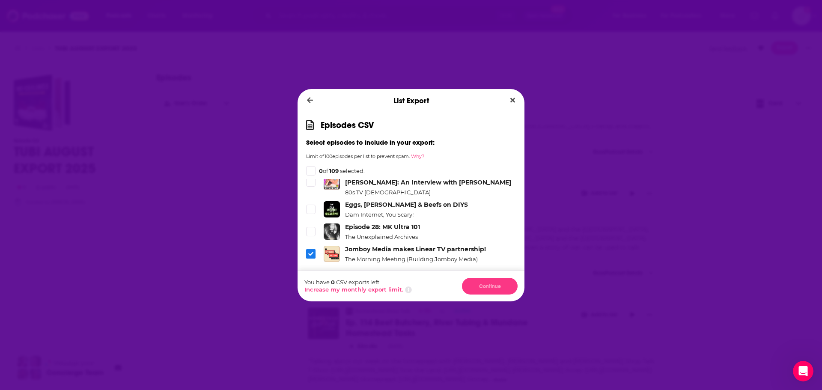
scroll to position [3106, 0]
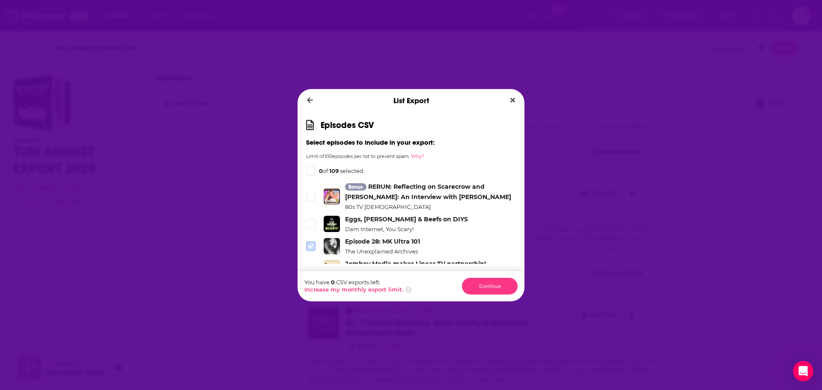
click at [311, 243] on icon "Dialog" at bounding box center [310, 245] width 5 height 5
click at [312, 178] on div "Episodes CSV Select episodes to include in your export: Limit of 100 episodes p…" at bounding box center [410, 191] width 227 height 158
click at [311, 215] on li "Eggs, [PERSON_NAME] & Beefs on DIYS Dam Internet, You Scary!" at bounding box center [411, 223] width 210 height 17
click at [510, 100] on icon "Close" at bounding box center [512, 100] width 5 height 7
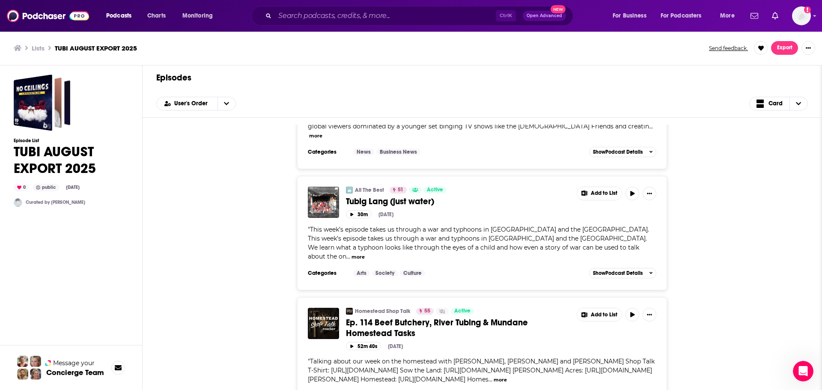
click at [785, 50] on span "Export" at bounding box center [784, 48] width 15 height 6
click at [710, 176] on div "All The Best 51 Active Tubig Lang (just water) Add to List 30m [DATE] " This we…" at bounding box center [481, 233] width 651 height 114
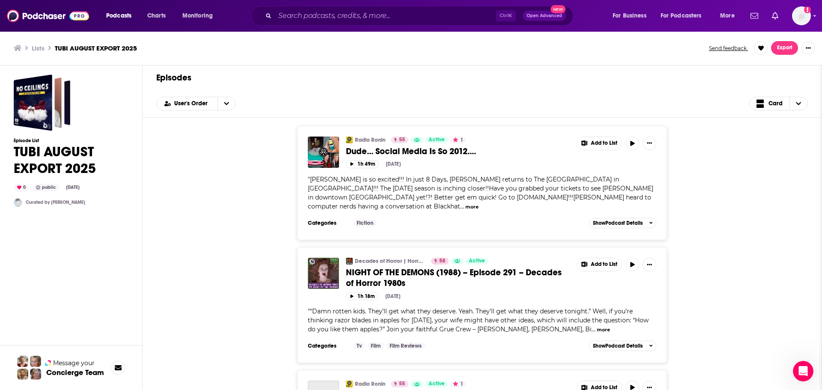
scroll to position [4622, 0]
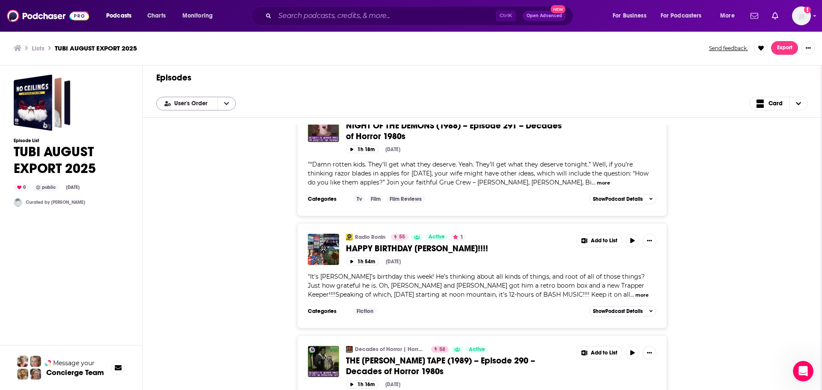
click at [217, 103] on button "open menu" at bounding box center [226, 103] width 18 height 13
drag, startPoint x: 221, startPoint y: 103, endPoint x: 193, endPoint y: 104, distance: 27.4
click at [219, 103] on button "close menu" at bounding box center [226, 103] width 18 height 13
click at [193, 104] on span "User's Order" at bounding box center [192, 104] width 36 height 6
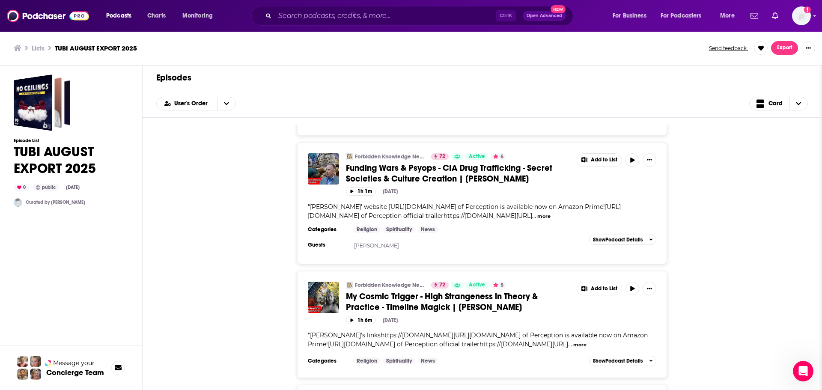
scroll to position [7104, 0]
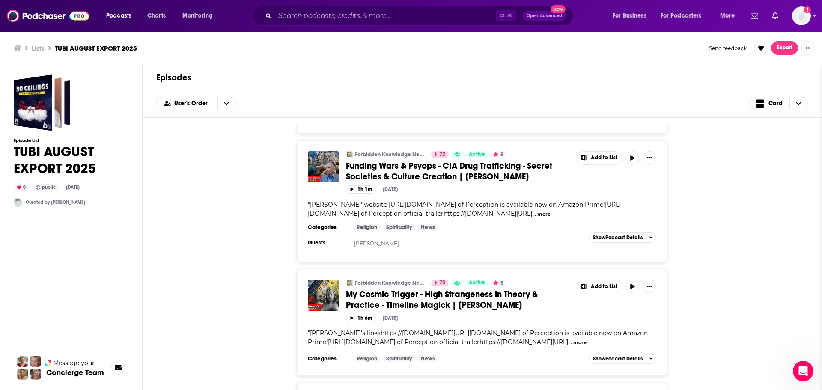
click at [781, 48] on span "Export" at bounding box center [784, 48] width 15 height 6
click at [765, 70] on button "Export Episodes" at bounding box center [771, 67] width 51 height 16
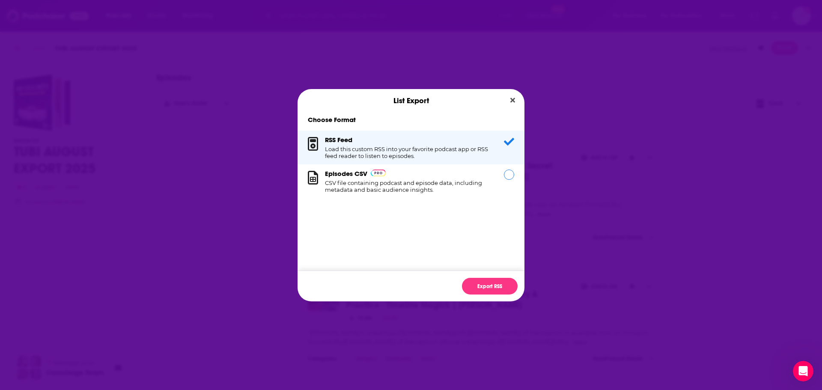
click at [489, 175] on div "Episodes CSV CSV file containing podcast and episode data, including metadata a…" at bounding box center [409, 181] width 169 height 24
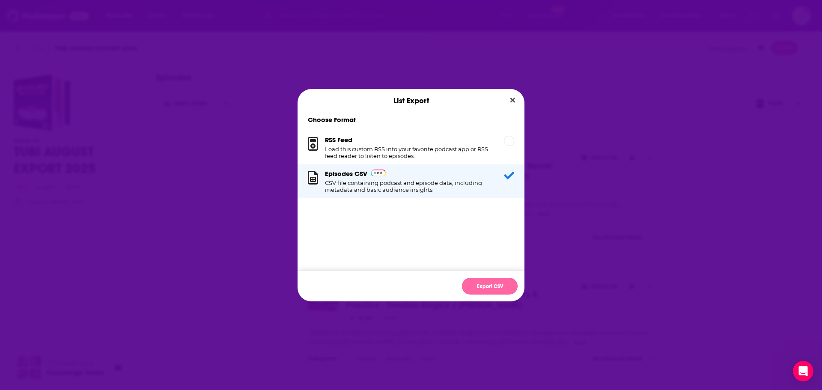
click at [501, 282] on button "Export CSV" at bounding box center [490, 286] width 56 height 17
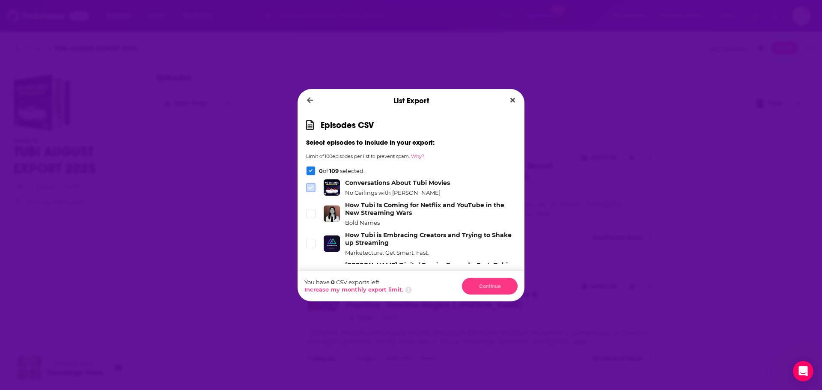
click at [310, 184] on span "Dialog" at bounding box center [311, 188] width 8 height 8
click at [311, 169] on icon "Dialog" at bounding box center [311, 171] width 4 height 4
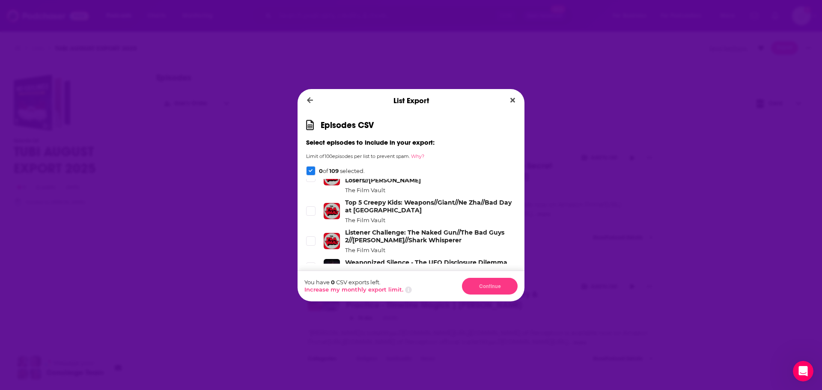
scroll to position [3389, 0]
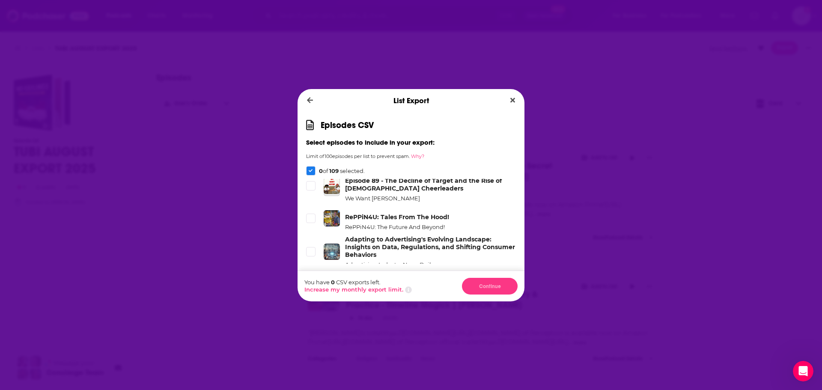
click at [309, 283] on span "Dialog" at bounding box center [311, 287] width 8 height 8
click at [312, 248] on span "Dialog" at bounding box center [311, 252] width 8 height 8
click at [313, 172] on div "Dialog" at bounding box center [310, 170] width 9 height 9
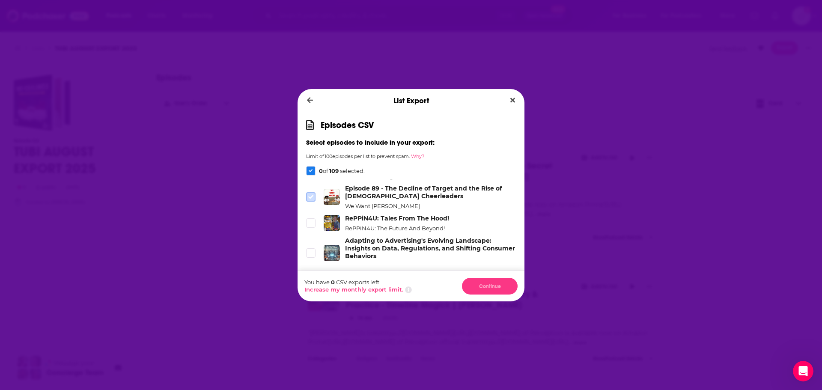
scroll to position [3370, 0]
click at [309, 283] on span "Dialog" at bounding box center [311, 287] width 8 height 8
click at [310, 249] on icon "Dialog" at bounding box center [310, 251] width 5 height 5
click at [312, 213] on li "RePPiN4U: Tales From The Hood! RePPiN4U: The Future And Beyond!" at bounding box center [411, 221] width 210 height 17
click at [313, 217] on span "Dialog" at bounding box center [311, 221] width 8 height 8
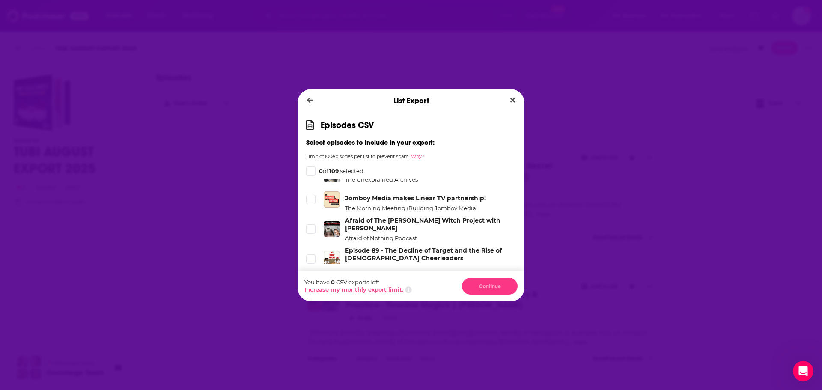
scroll to position [3284, 0]
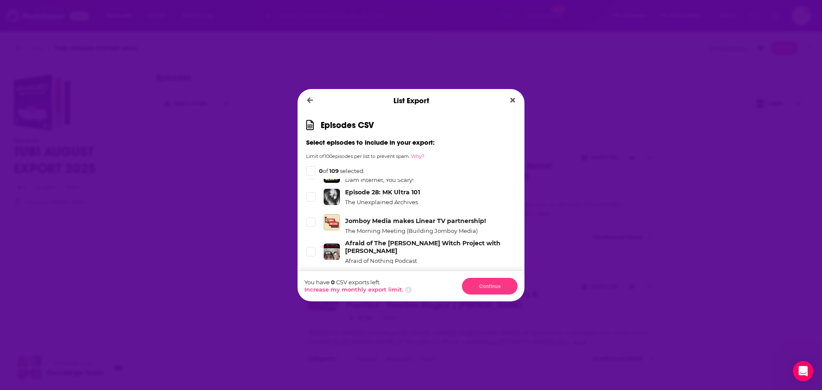
click at [312, 278] on span "Dialog" at bounding box center [311, 282] width 8 height 8
click at [312, 248] on span "Dialog" at bounding box center [311, 252] width 8 height 8
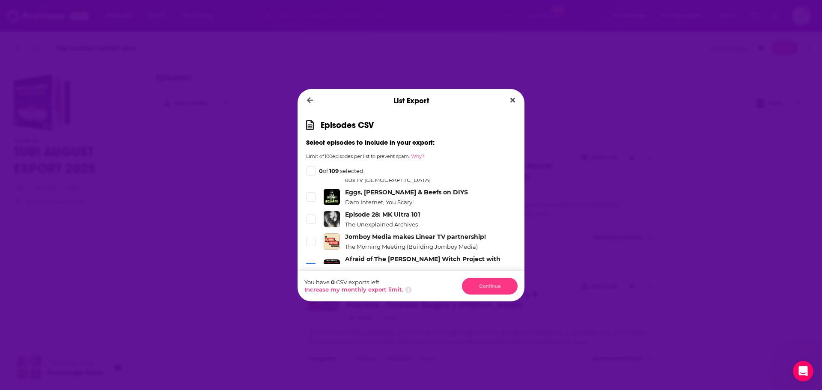
scroll to position [3241, 0]
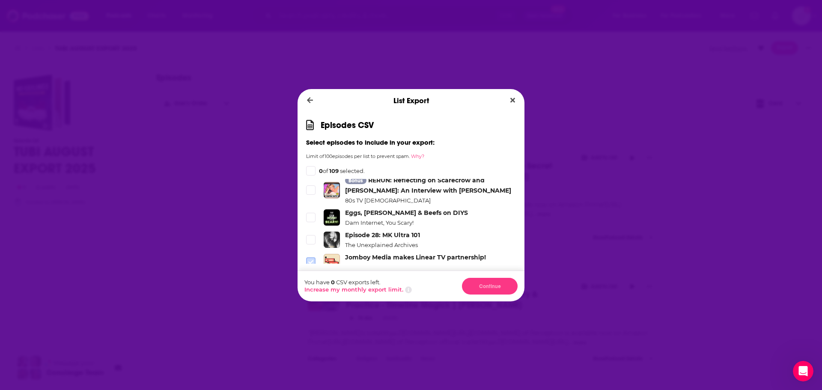
click at [312, 259] on icon "Dialog" at bounding box center [310, 261] width 5 height 5
click at [313, 236] on span "Dialog" at bounding box center [311, 240] width 8 height 8
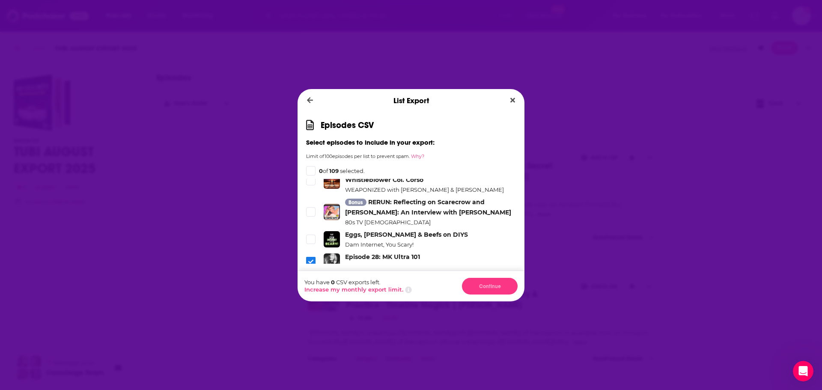
scroll to position [3198, 0]
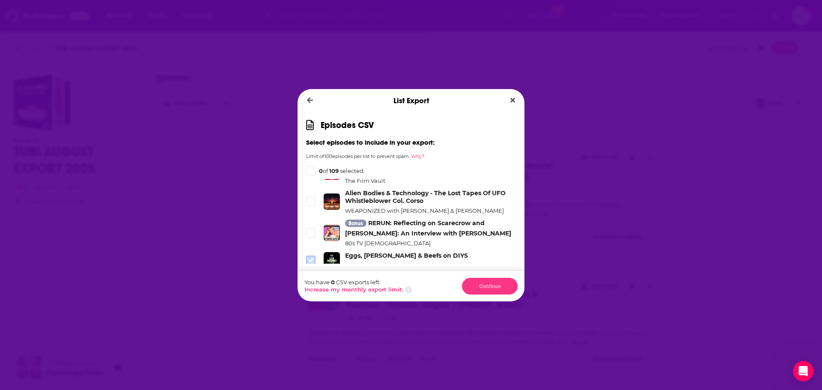
click at [312, 258] on icon "Dialog" at bounding box center [310, 260] width 5 height 5
click at [313, 230] on icon "Dialog" at bounding box center [310, 232] width 5 height 5
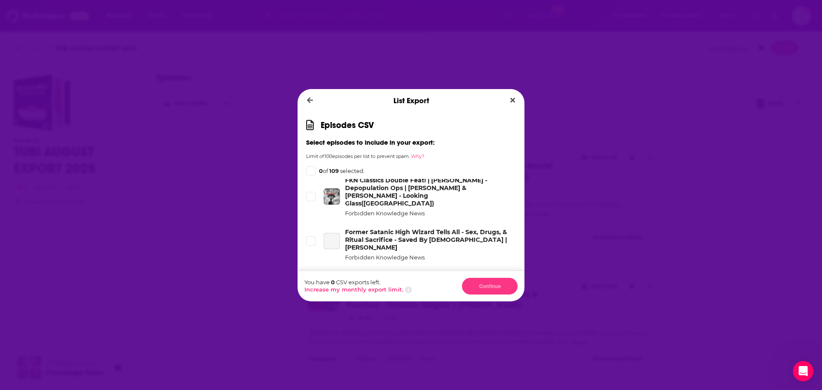
scroll to position [2428, 0]
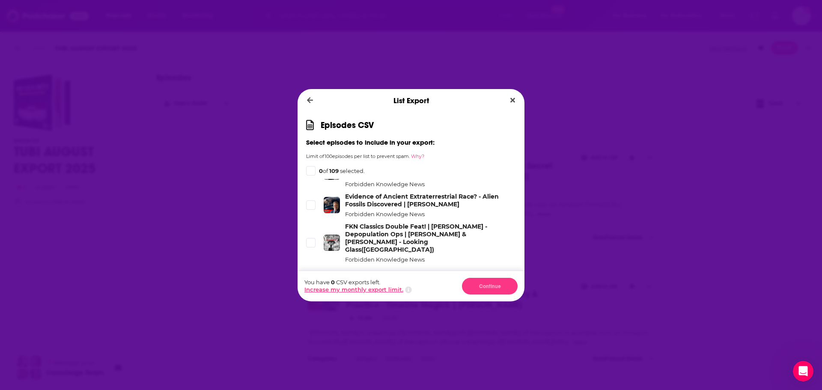
click at [395, 290] on button "Increase my monthly export limit." at bounding box center [353, 289] width 99 height 7
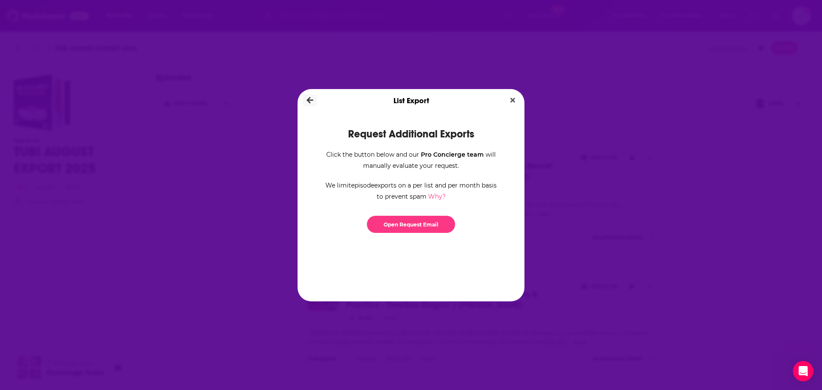
click at [307, 100] on icon "Dialog" at bounding box center [310, 100] width 6 height 6
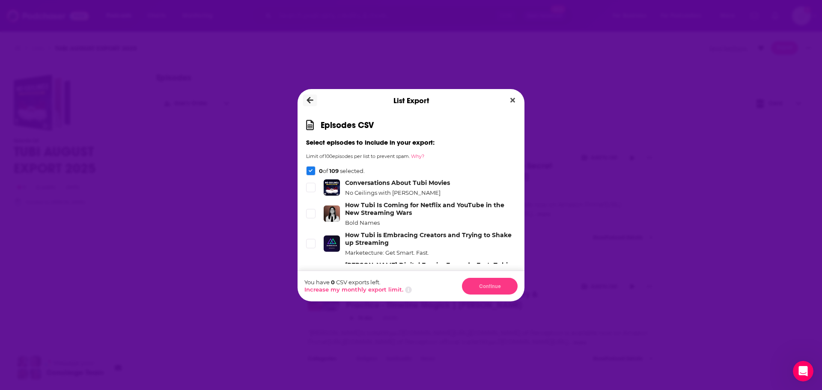
scroll to position [3557, 0]
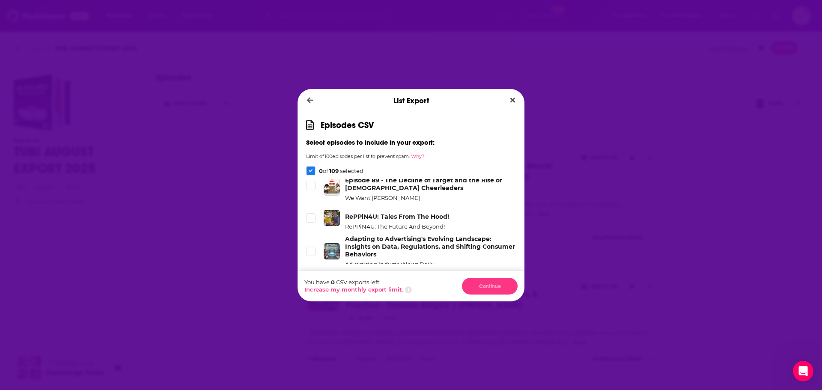
click at [308, 284] on icon "Dialog" at bounding box center [310, 286] width 5 height 5
click at [311, 249] on icon "Dialog" at bounding box center [310, 251] width 5 height 5
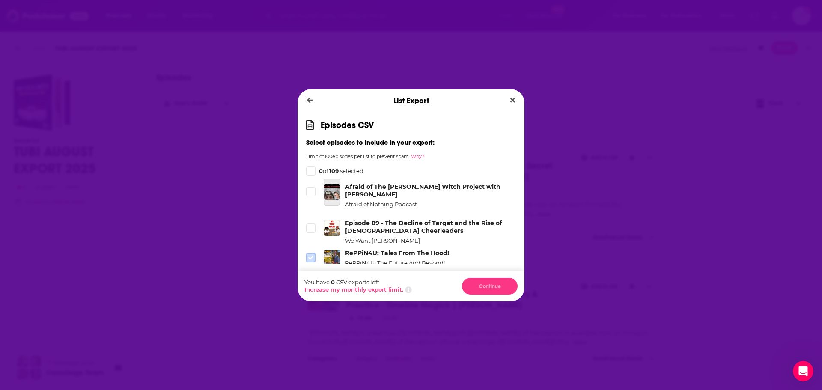
click at [312, 254] on span "Dialog" at bounding box center [311, 258] width 8 height 8
click at [311, 225] on icon "Dialog" at bounding box center [310, 227] width 5 height 5
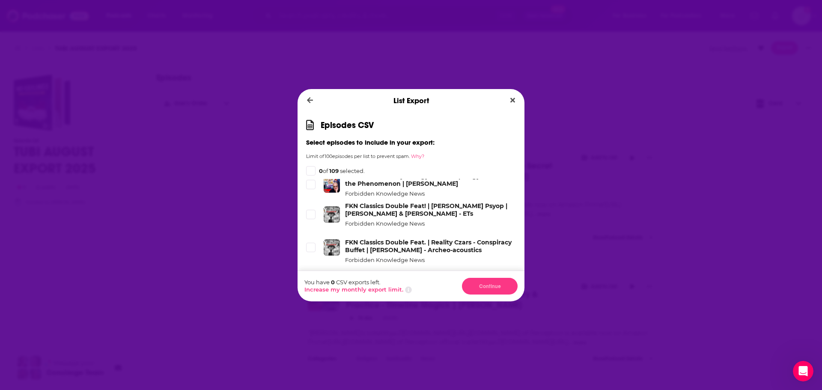
scroll to position [827, 0]
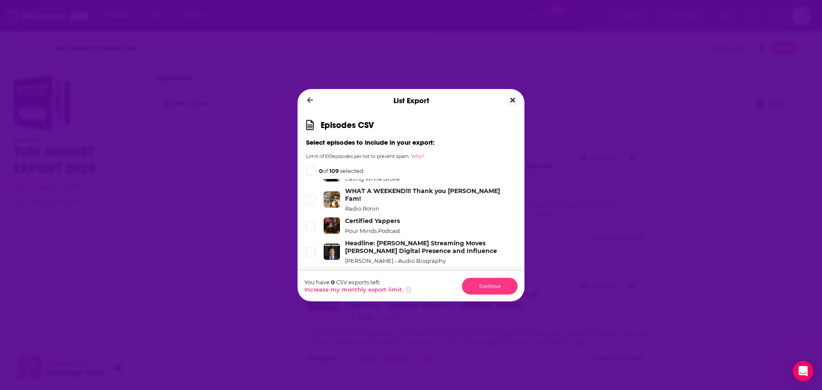
click at [511, 96] on button "Close" at bounding box center [513, 100] width 12 height 11
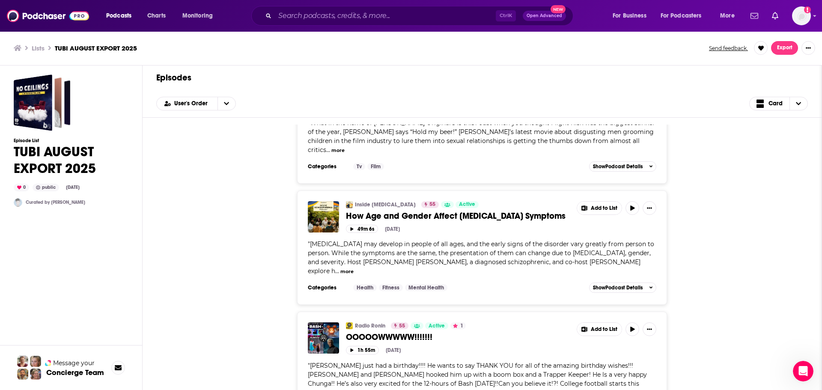
scroll to position [3937, 0]
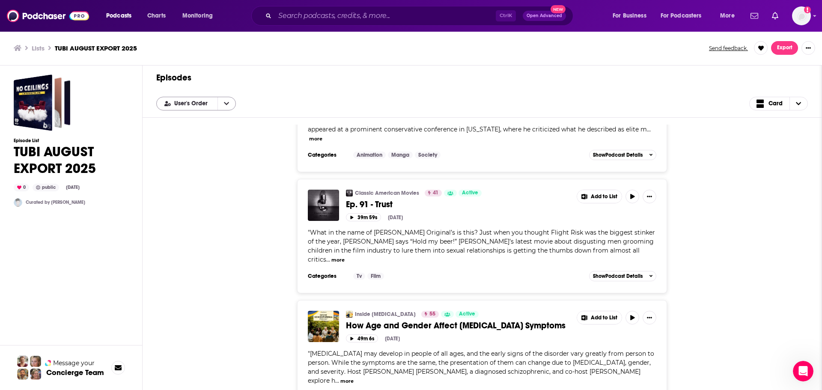
click at [200, 108] on div "User's Order" at bounding box center [196, 104] width 80 height 14
click at [243, 300] on div "Inside [MEDICAL_DATA] 55 Active How Age and Gender Affect [MEDICAL_DATA] Sympto…" at bounding box center [481, 357] width 651 height 114
click at [228, 100] on button "open menu" at bounding box center [226, 103] width 18 height 13
click at [724, 300] on div "Inside [MEDICAL_DATA] 55 Active How Age and Gender Affect [MEDICAL_DATA] Sympto…" at bounding box center [481, 357] width 651 height 114
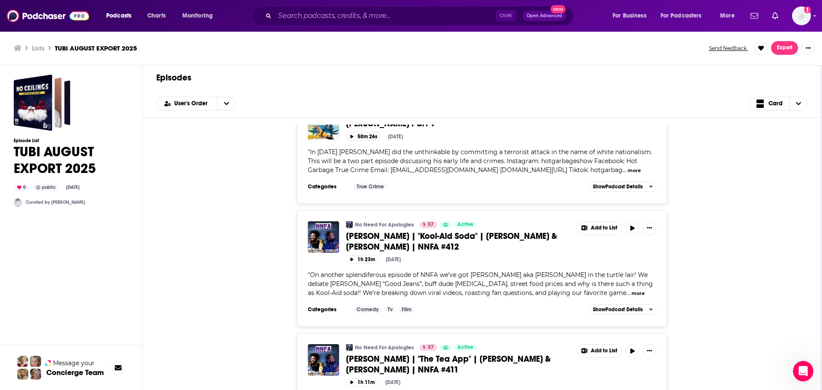
scroll to position [2097, 0]
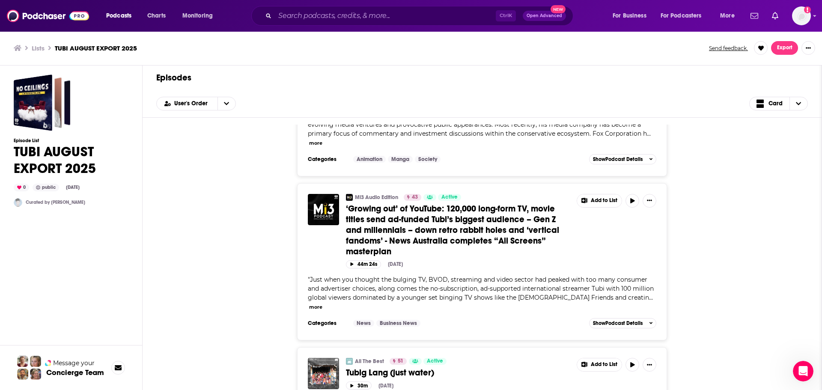
click at [724, 236] on div "Mi3 Audio Edition 43 Active ‘Growing out’ of YouTube: 120,000 long-form TV, mov…" at bounding box center [481, 261] width 651 height 157
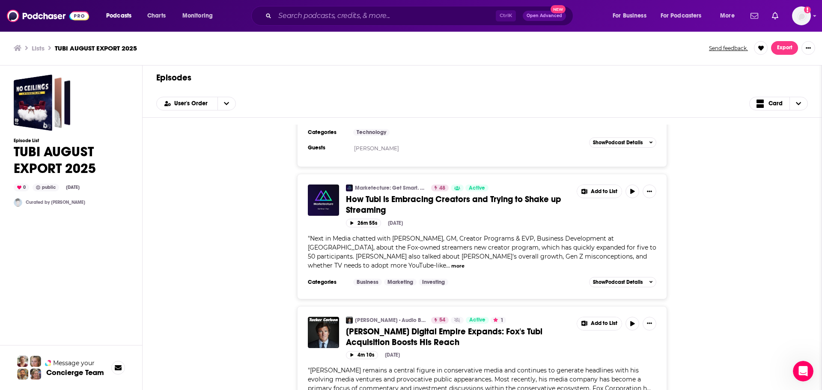
scroll to position [214, 0]
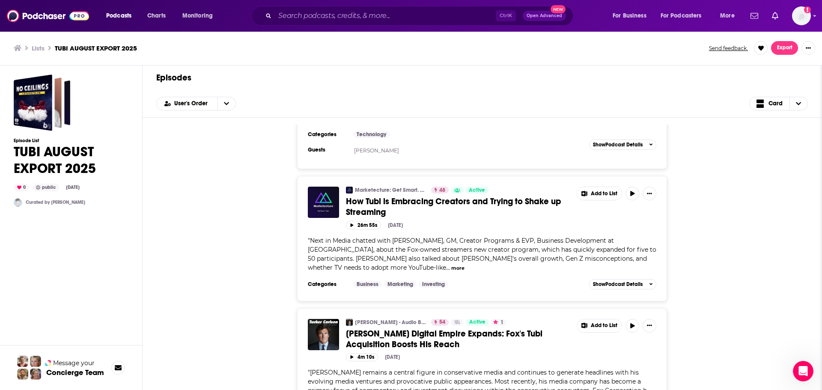
click at [786, 257] on div "Marketecture: Get Smart. Fast. 48 Active How Tubi is Embracing Creators and Try…" at bounding box center [481, 238] width 651 height 125
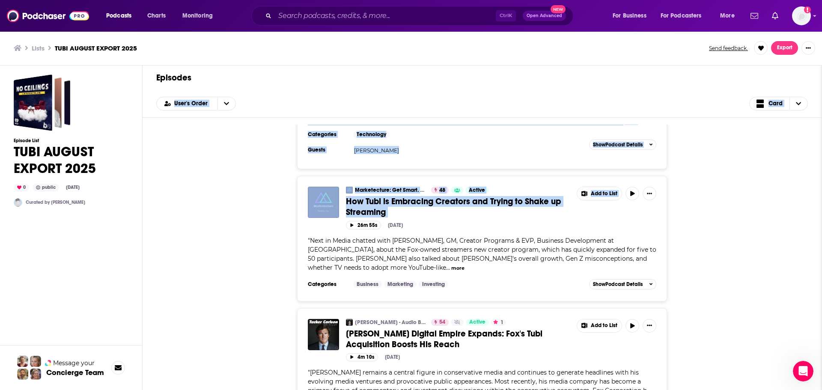
scroll to position [0, 0]
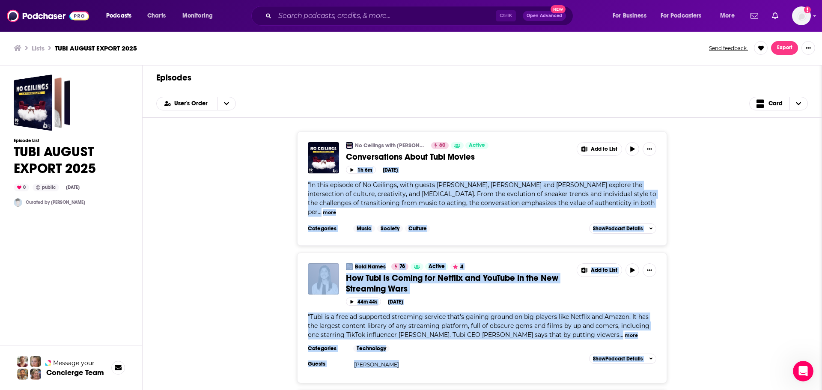
drag, startPoint x: 757, startPoint y: 72, endPoint x: 736, endPoint y: 145, distance: 76.5
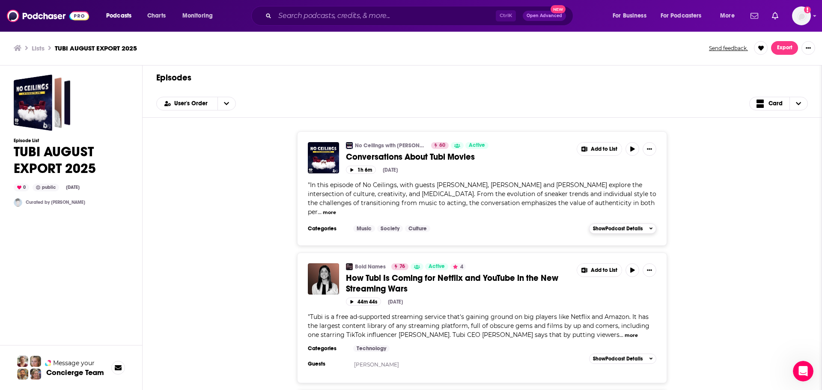
click at [649, 226] on icon "button" at bounding box center [650, 228] width 3 height 5
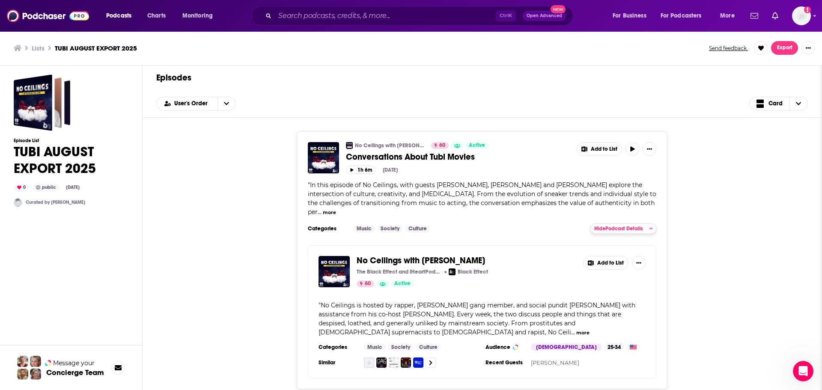
click at [620, 226] on span "Hide Podcast Details" at bounding box center [618, 229] width 48 height 6
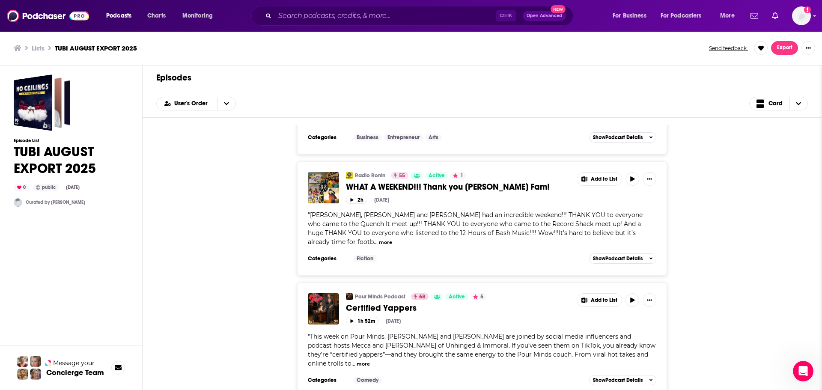
scroll to position [3466, 0]
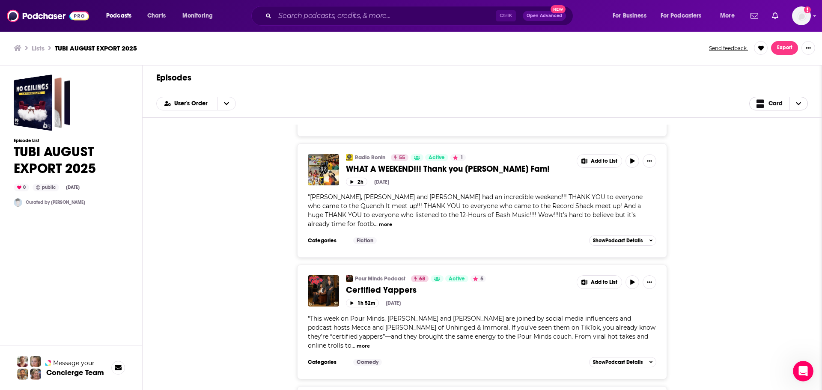
click at [799, 101] on icon "Choose View" at bounding box center [798, 104] width 5 height 6
click at [790, 47] on span "Export" at bounding box center [784, 48] width 15 height 6
click at [779, 68] on button "Export Episodes" at bounding box center [771, 67] width 51 height 16
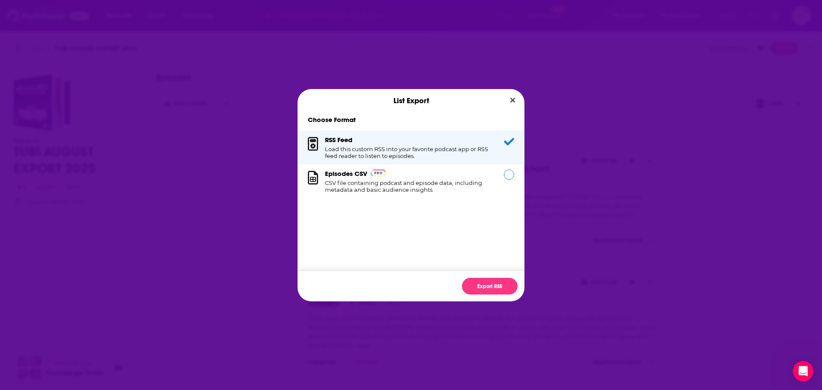
click at [469, 183] on h1 "CSV file containing podcast and episode data, including metadata and basic audi…" at bounding box center [409, 186] width 169 height 14
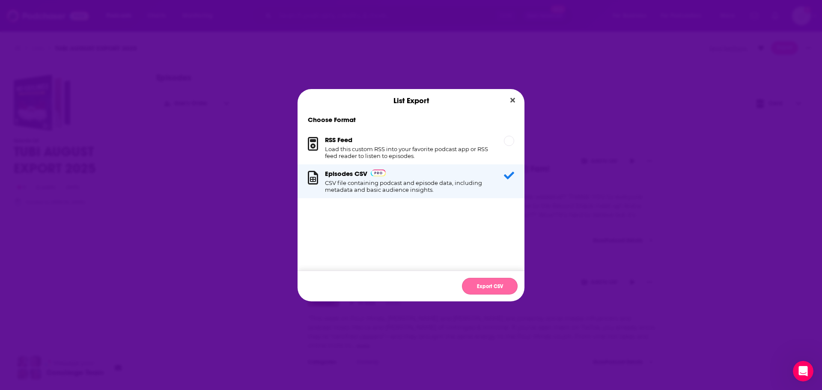
click at [495, 283] on button "Export CSV" at bounding box center [490, 286] width 56 height 17
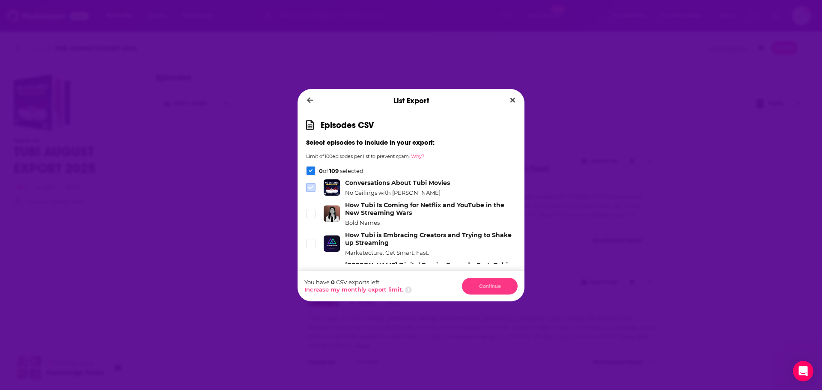
click at [308, 188] on icon "Dialog" at bounding box center [310, 187] width 5 height 5
click at [308, 170] on div "Dialog" at bounding box center [310, 170] width 9 height 9
click at [311, 172] on icon "Dialog" at bounding box center [311, 171] width 4 height 4
click at [309, 171] on icon "Dialog" at bounding box center [311, 170] width 4 height 3
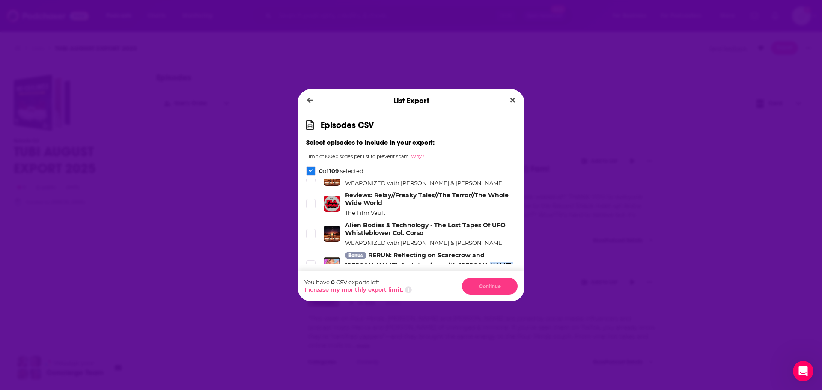
scroll to position [3049, 0]
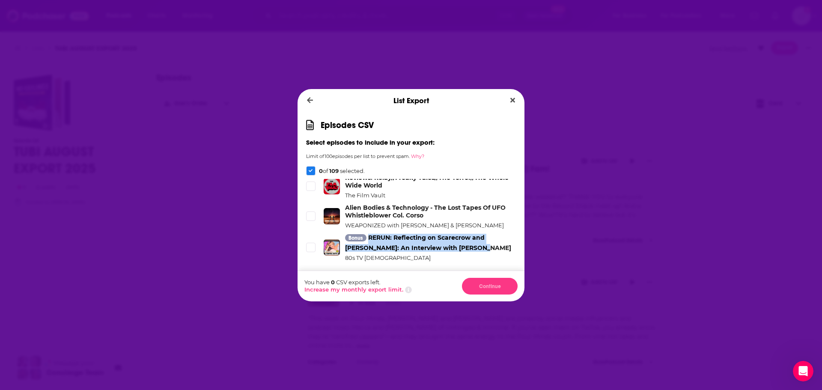
drag, startPoint x: 469, startPoint y: 196, endPoint x: 370, endPoint y: 191, distance: 99.4
click at [370, 234] on div "Bonus RERUN: Reflecting on Scarecrow and [PERSON_NAME]: An Interview with [PERS…" at bounding box center [430, 243] width 171 height 18
copy link "RERUN: Reflecting on Scarecrow and [PERSON_NAME]: An Interview with [PERSON_NAM…"
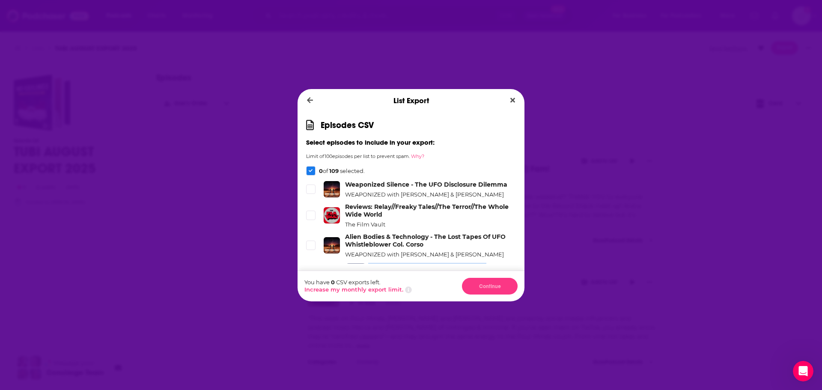
scroll to position [3015, 0]
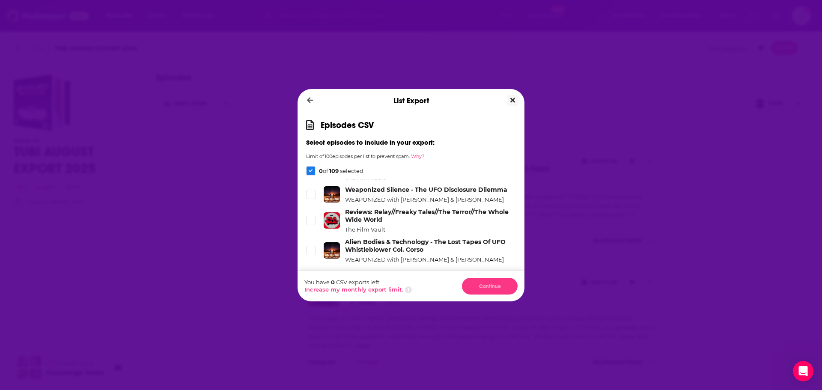
drag, startPoint x: 516, startPoint y: 98, endPoint x: 506, endPoint y: 129, distance: 32.1
click at [516, 98] on button "Close" at bounding box center [513, 100] width 12 height 11
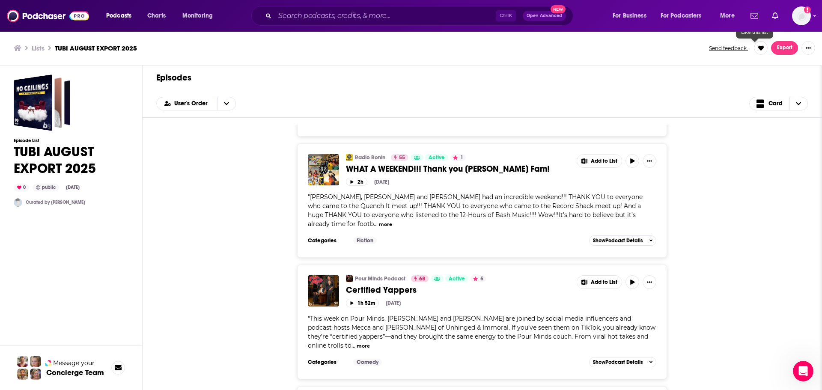
click at [781, 45] on span "Export" at bounding box center [784, 48] width 15 height 6
click at [776, 66] on button "Export Episodes" at bounding box center [771, 67] width 51 height 16
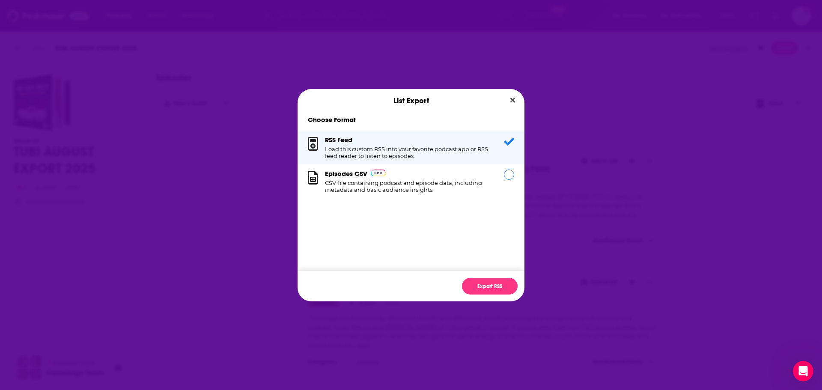
click at [507, 166] on div "Episodes CSV CSV file containing podcast and episode data, including metadata a…" at bounding box center [410, 181] width 227 height 34
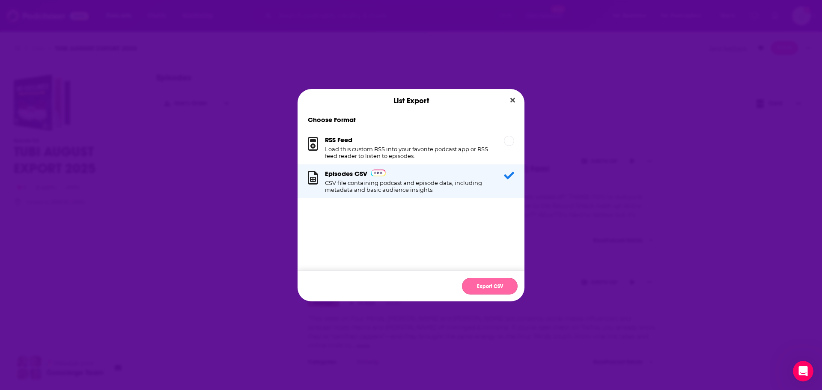
click at [491, 285] on button "Export CSV" at bounding box center [490, 286] width 56 height 17
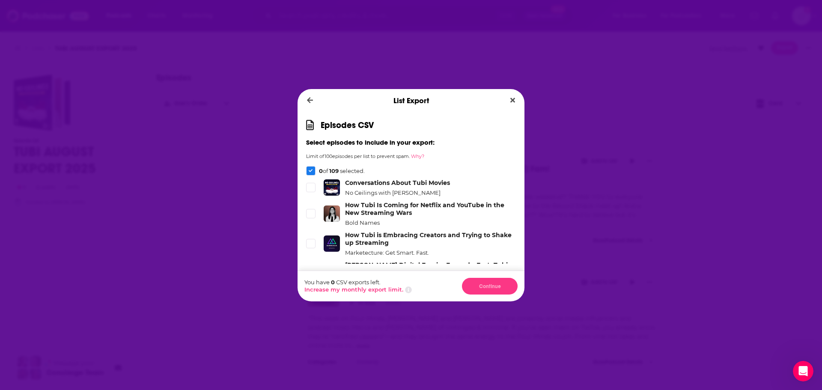
drag, startPoint x: 516, startPoint y: 191, endPoint x: 516, endPoint y: 196, distance: 5.6
click at [516, 196] on div "Episodes CSV Select episodes to include in your export: Limit of 100 episodes p…" at bounding box center [410, 191] width 227 height 158
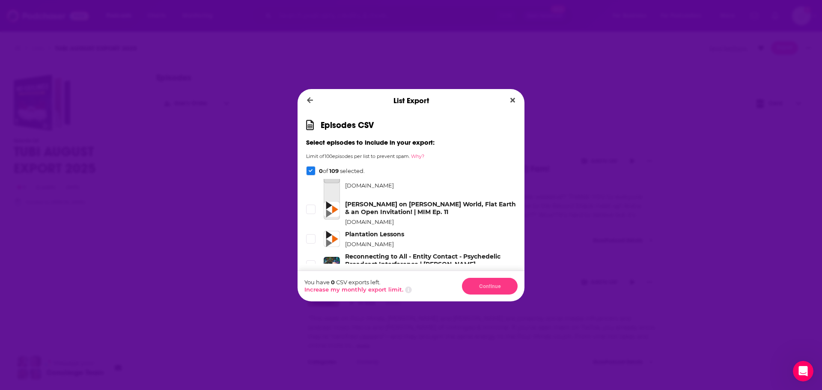
scroll to position [3380, 0]
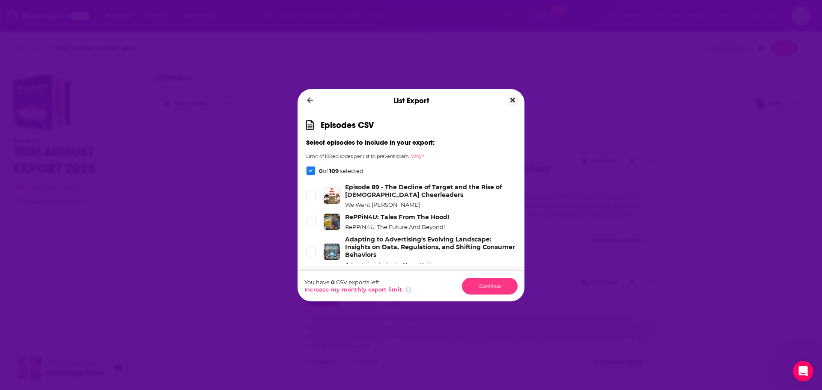
click at [516, 102] on button "Close" at bounding box center [513, 100] width 12 height 11
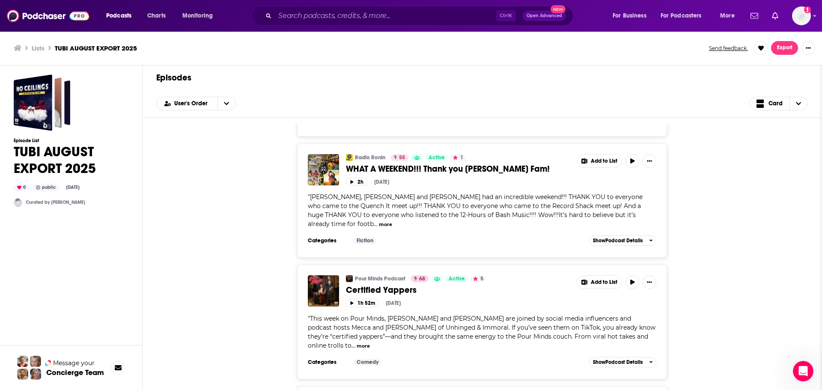
click at [370, 342] on button "more" at bounding box center [362, 345] width 13 height 7
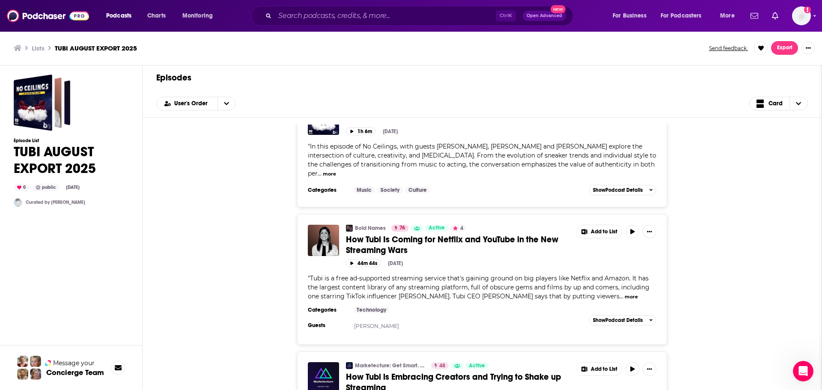
scroll to position [0, 0]
